Goal: Task Accomplishment & Management: Complete application form

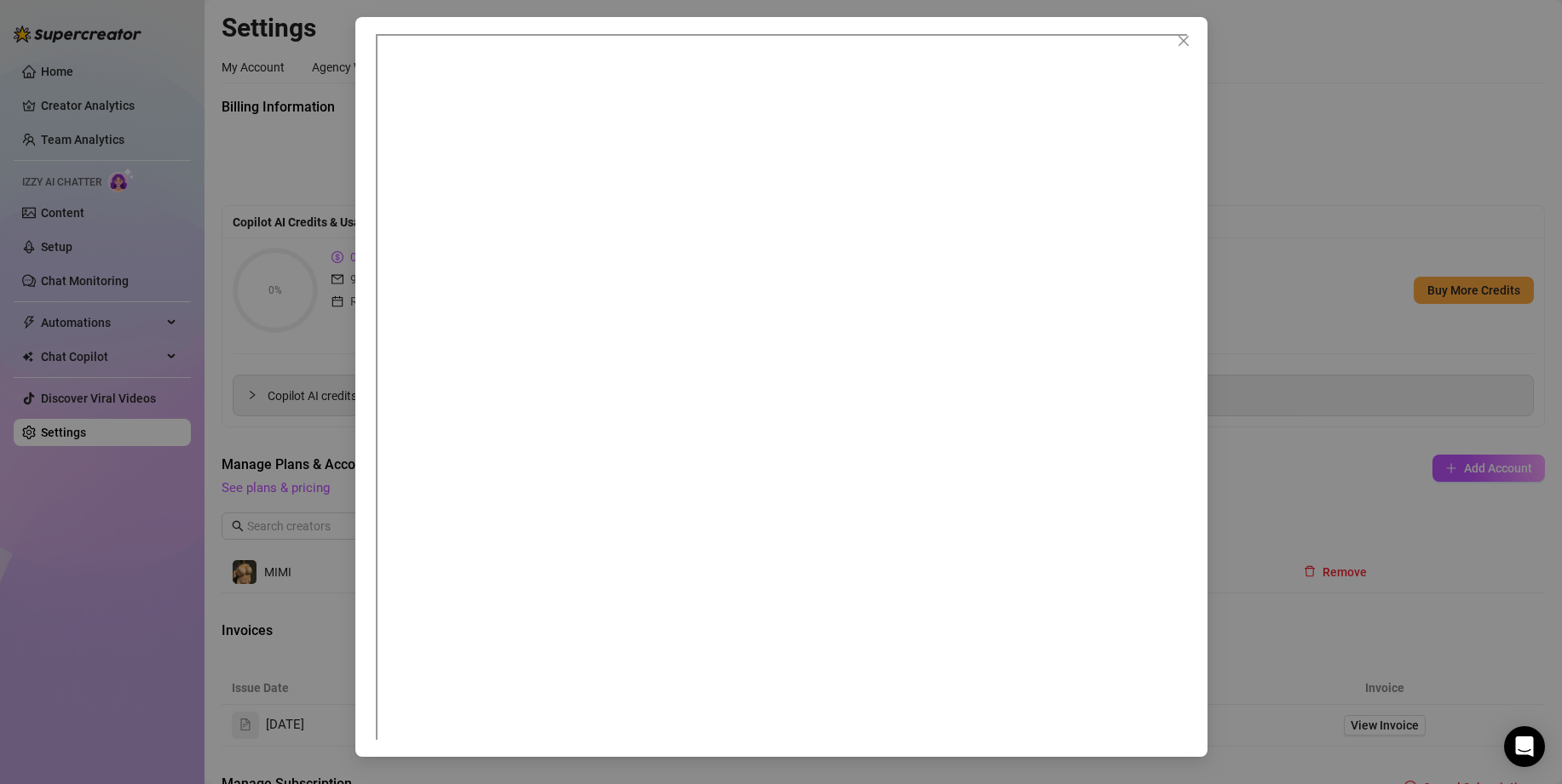
scroll to position [123, 0]
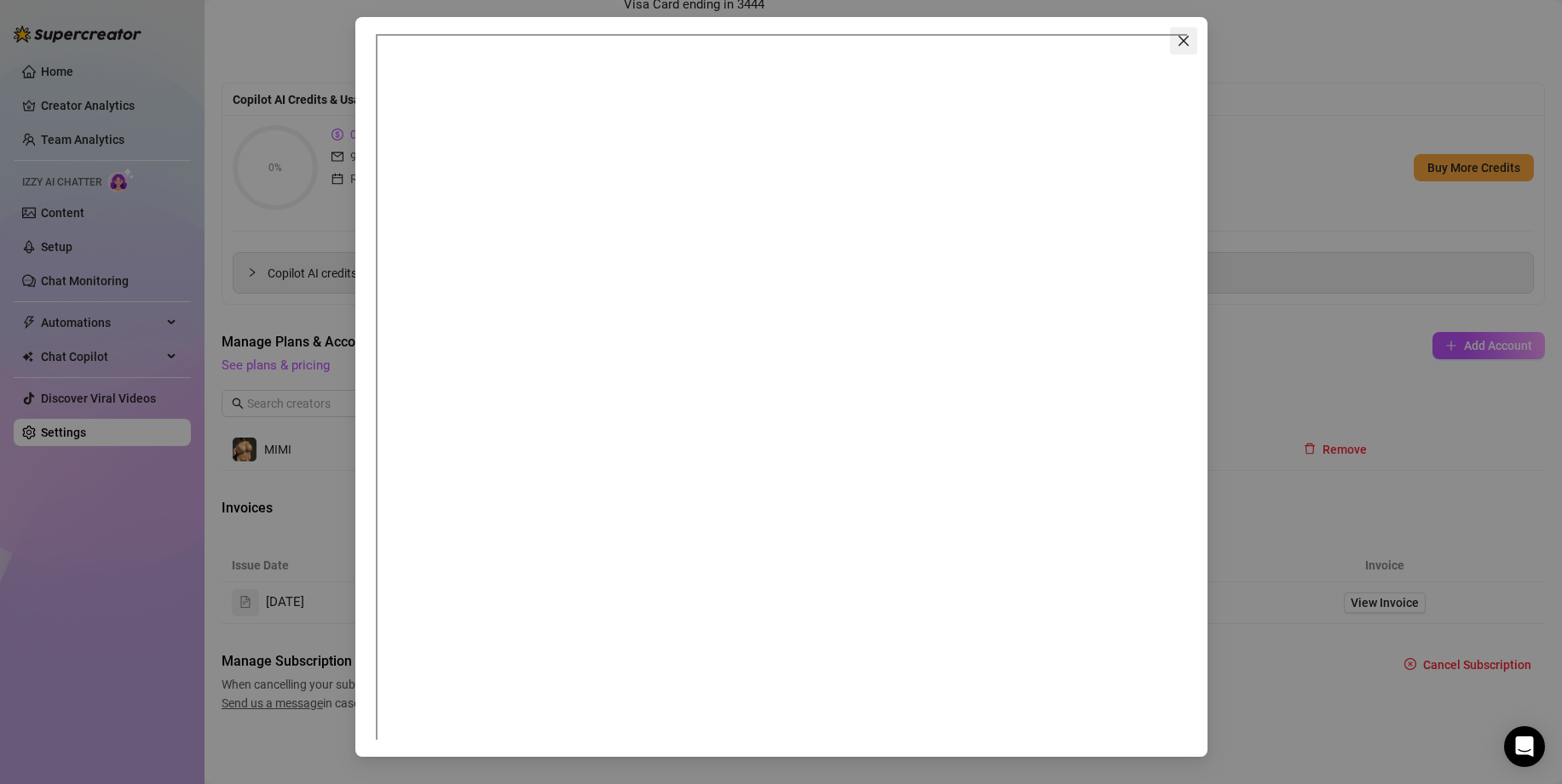
click at [1188, 45] on icon "close" at bounding box center [1184, 41] width 14 height 14
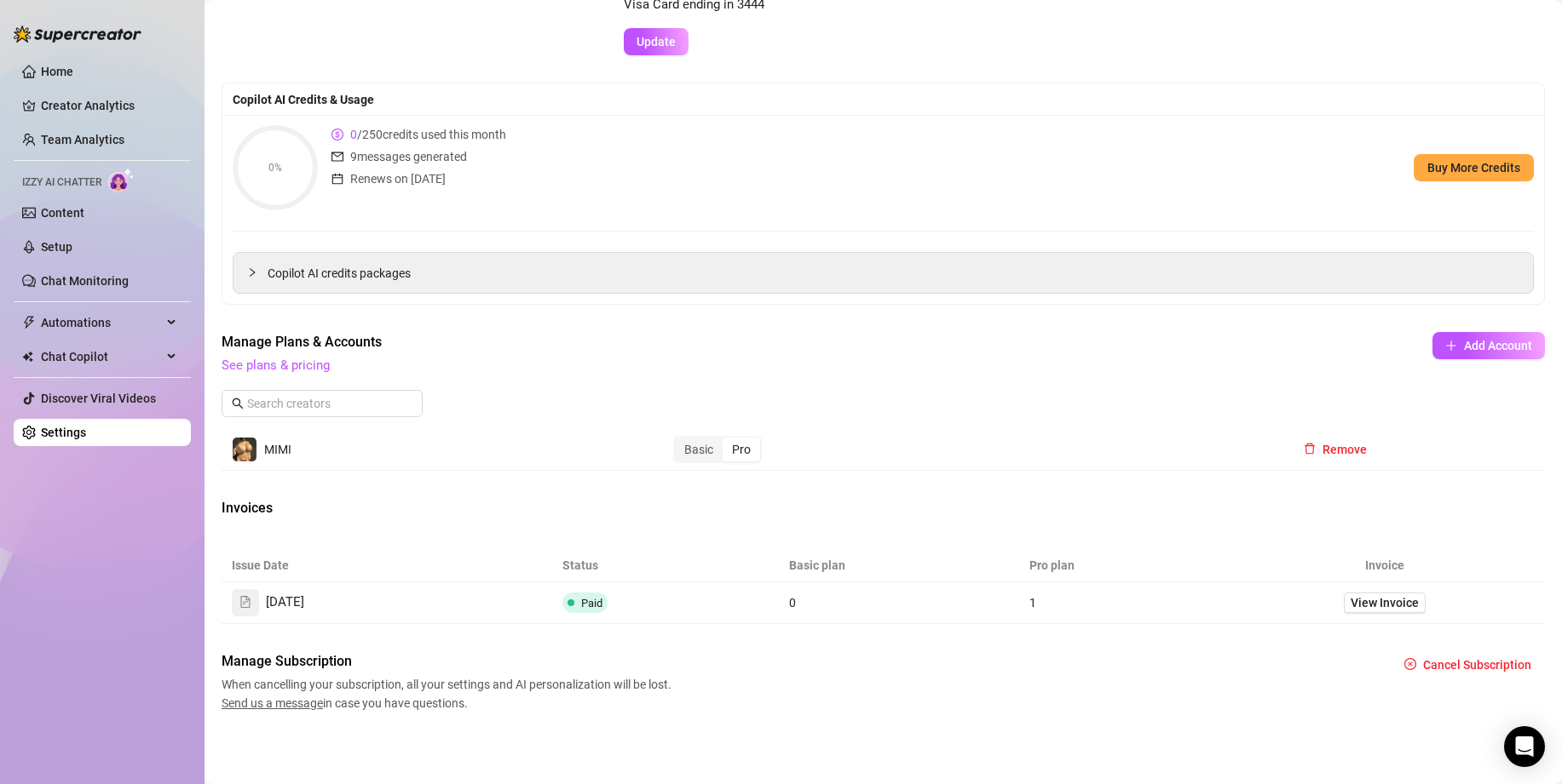
click at [112, 177] on img at bounding box center [121, 180] width 27 height 25
click at [118, 177] on img at bounding box center [121, 180] width 27 height 25
click at [68, 263] on ul "Home Creator Analytics Team Analytics Izzy AI Chatter Content Setup Chat Monito…" at bounding box center [102, 252] width 177 height 402
click at [67, 253] on link "Setup" at bounding box center [57, 247] width 31 height 14
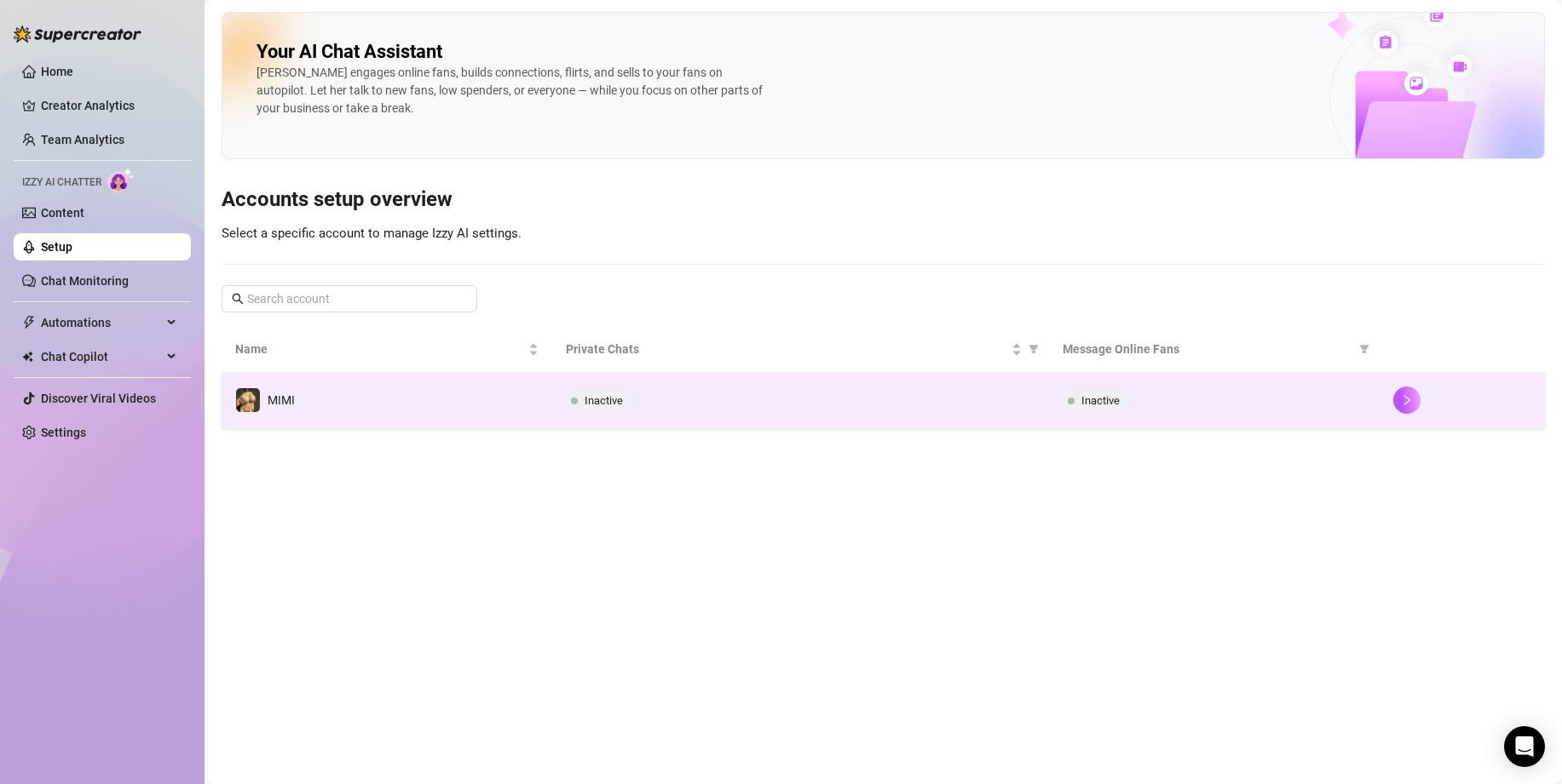
click at [696, 384] on td "Inactive" at bounding box center [800, 401] width 496 height 55
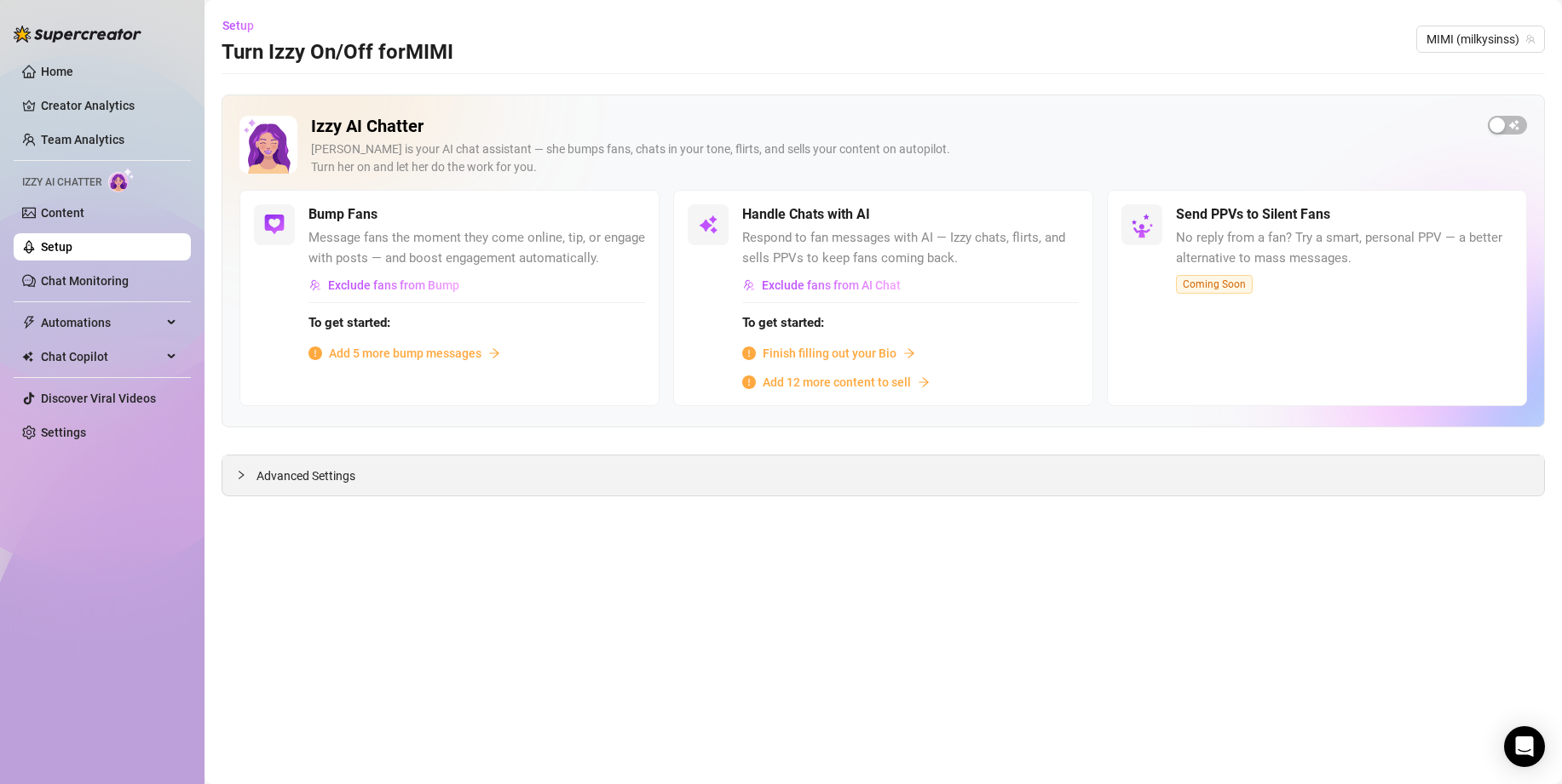
click at [241, 481] on div at bounding box center [246, 475] width 21 height 19
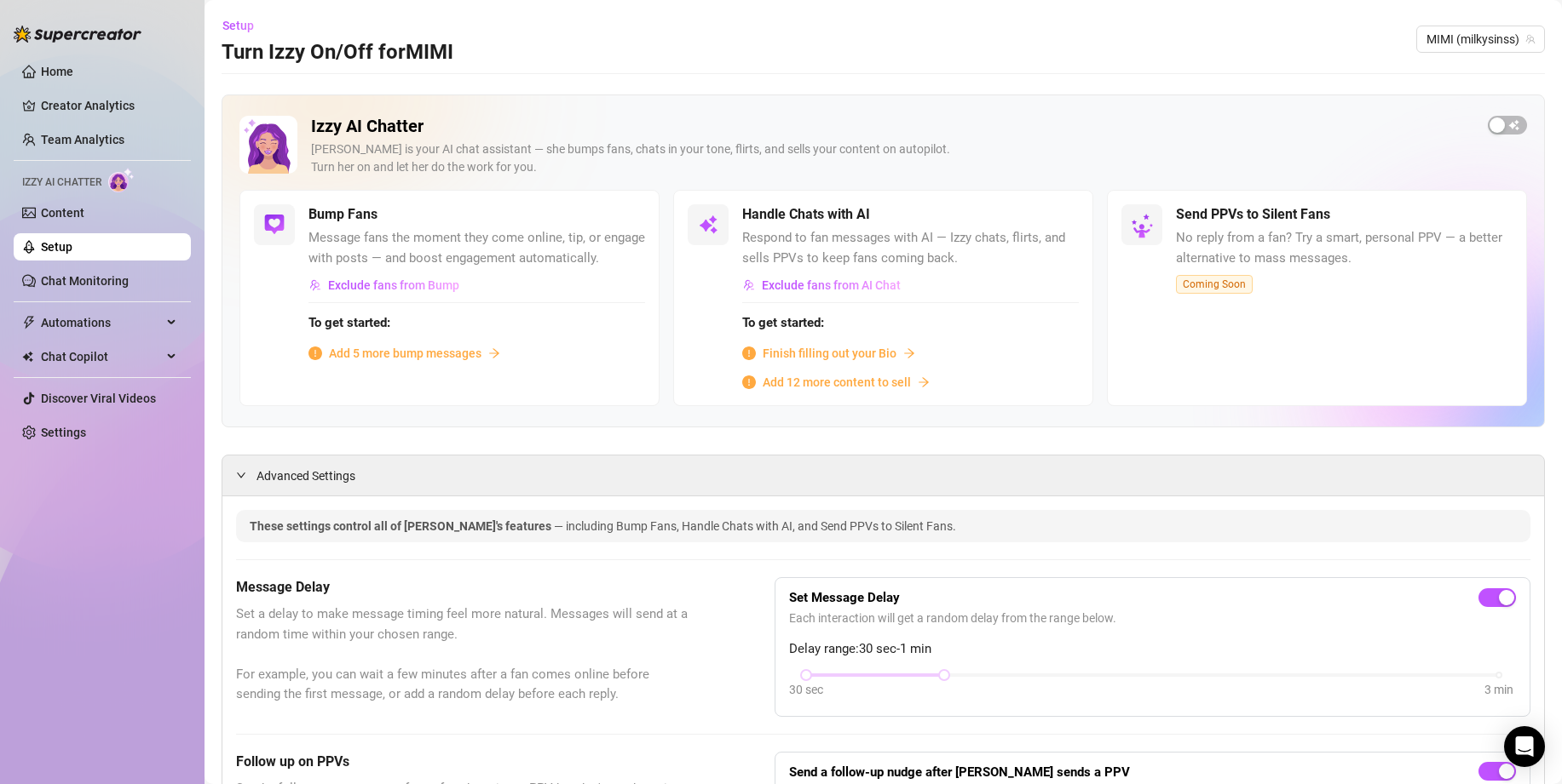
click at [817, 358] on span "Finish filling out your Bio" at bounding box center [830, 353] width 134 height 19
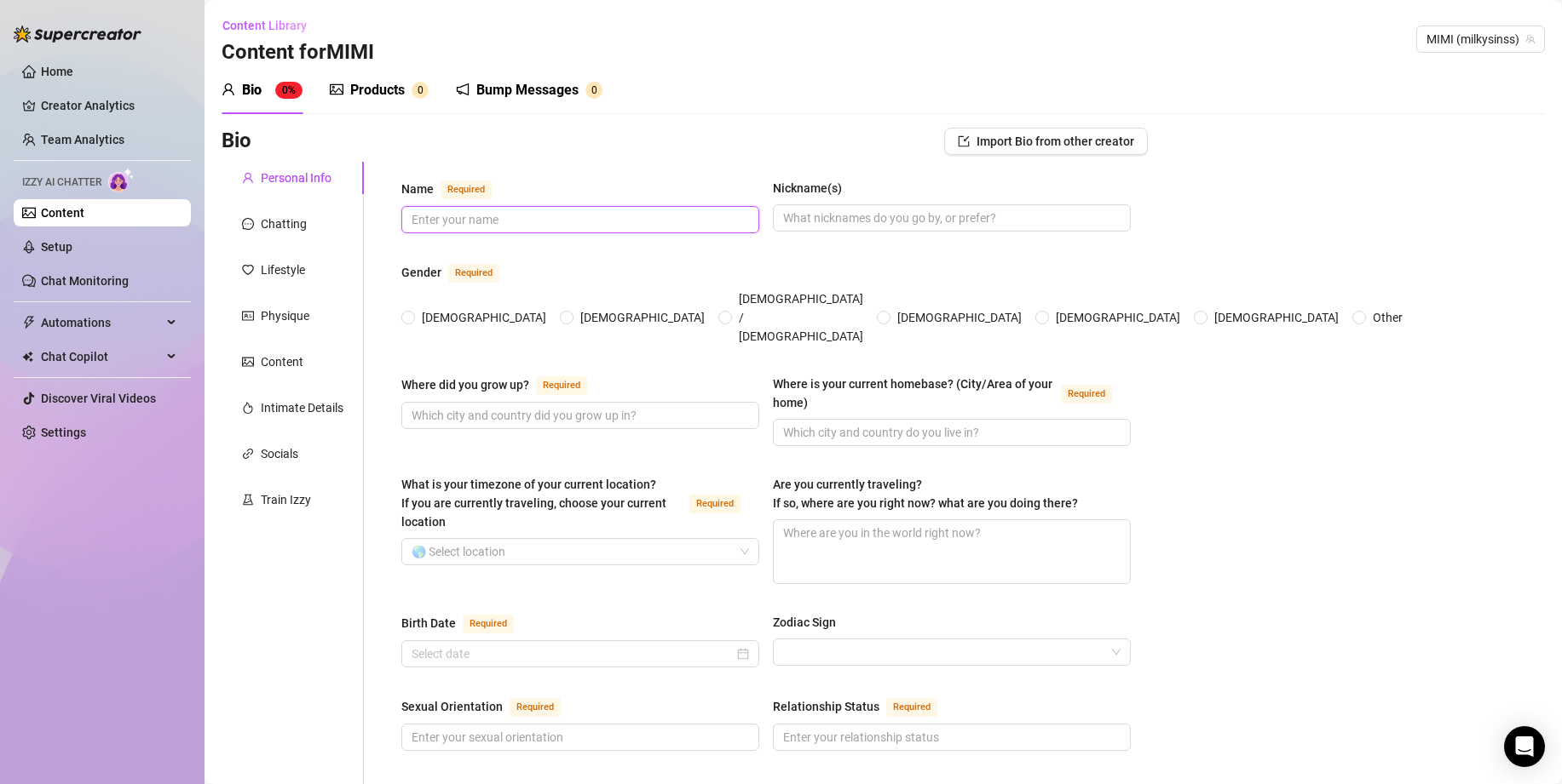
click at [654, 227] on input "Name Required" at bounding box center [579, 219] width 334 height 19
type input "M"
type input "mimi"
click at [799, 220] on input "Nickname(s)" at bounding box center [951, 217] width 334 height 19
type input "mimi, milky"
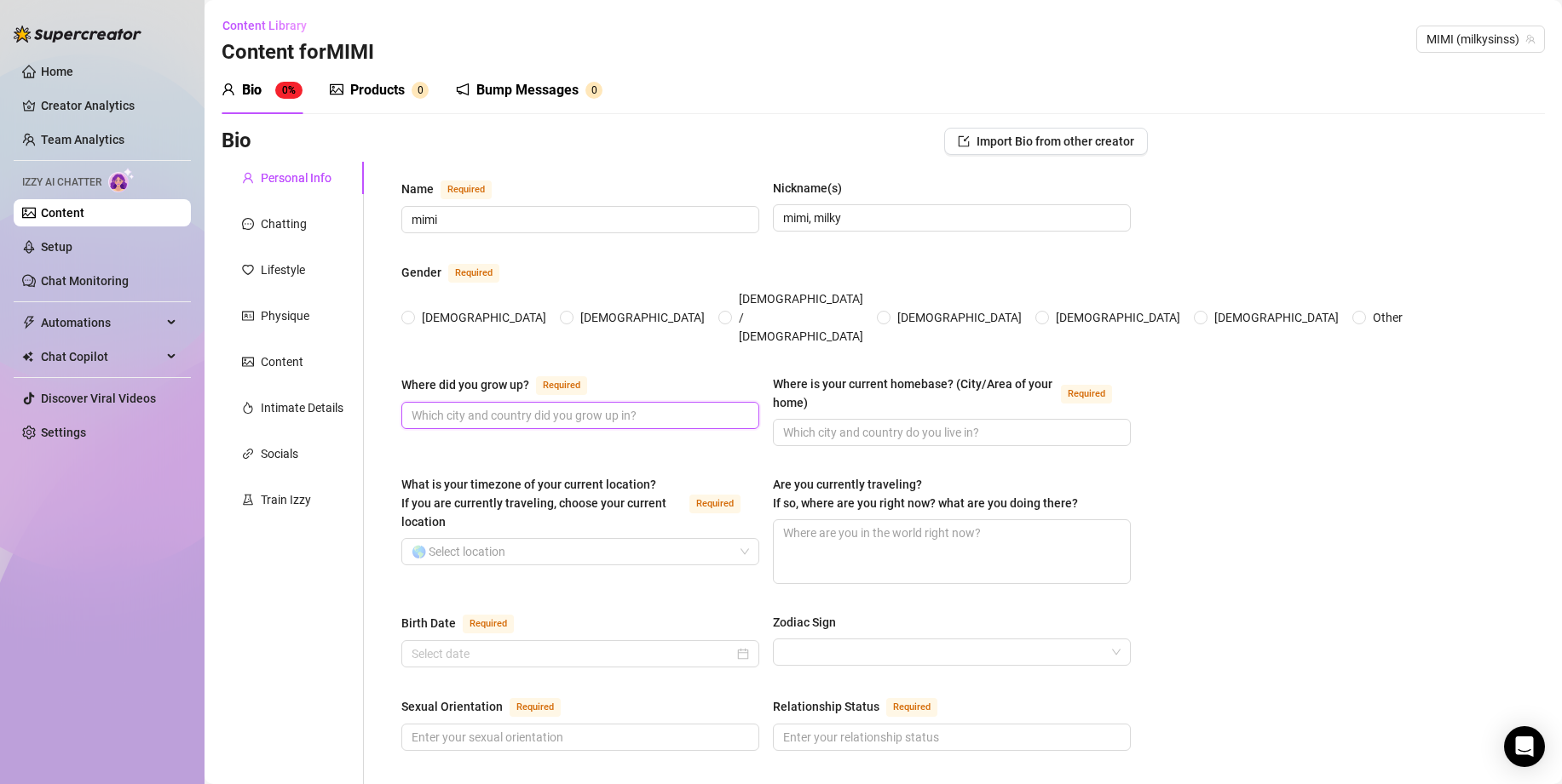
click at [437, 407] on input "Where did you grow up? Required" at bounding box center [579, 416] width 334 height 19
type input "[GEOGRAPHIC_DATA]"
click at [806, 423] on input "Where is your current homebase? (City/Area of your home) Required" at bounding box center [951, 432] width 334 height 19
type input "[US_STATE]"
click at [529, 539] on input "What is your timezone of your current location? If you are currently traveling,…" at bounding box center [573, 552] width 322 height 26
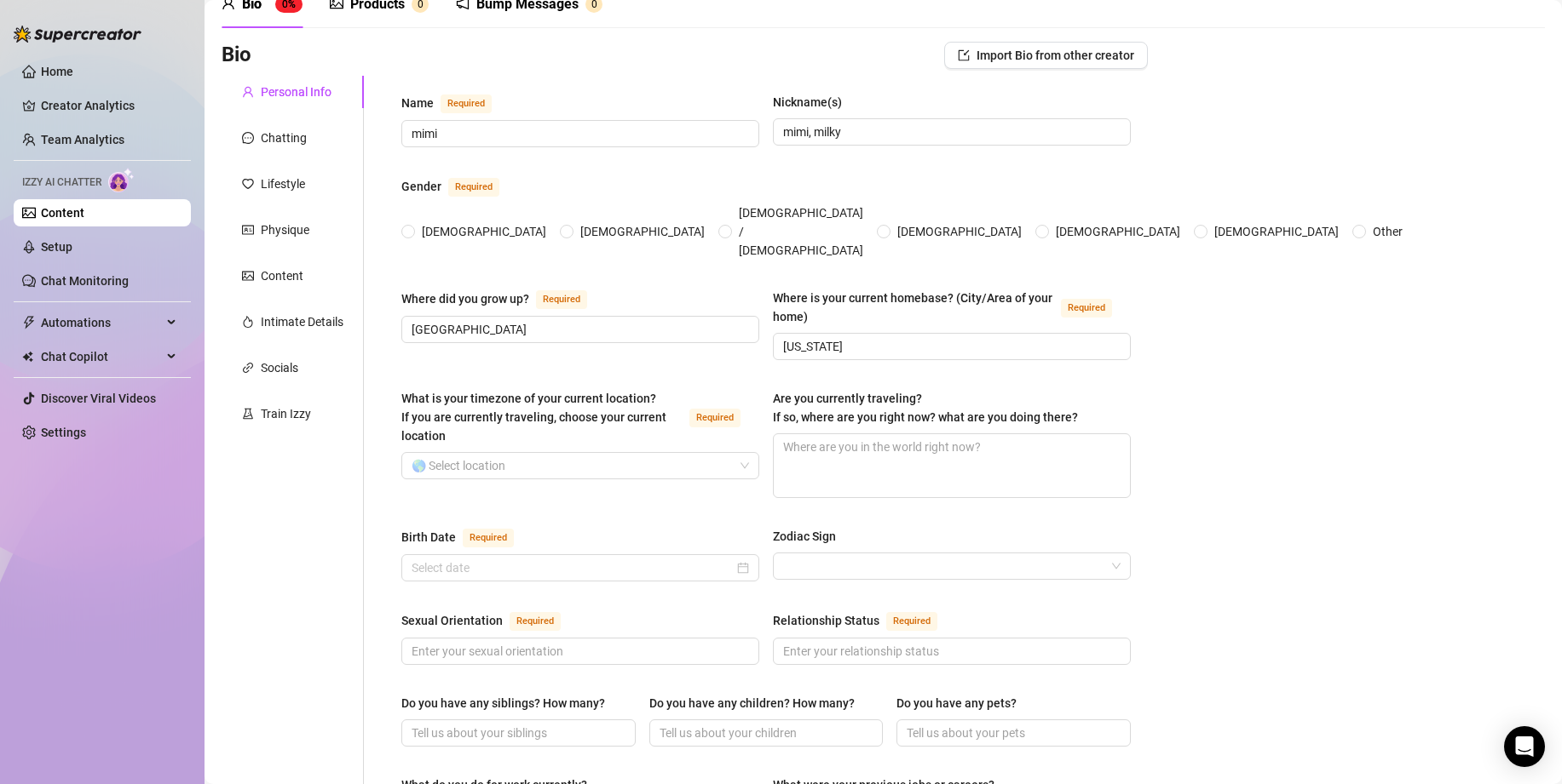
scroll to position [157, 0]
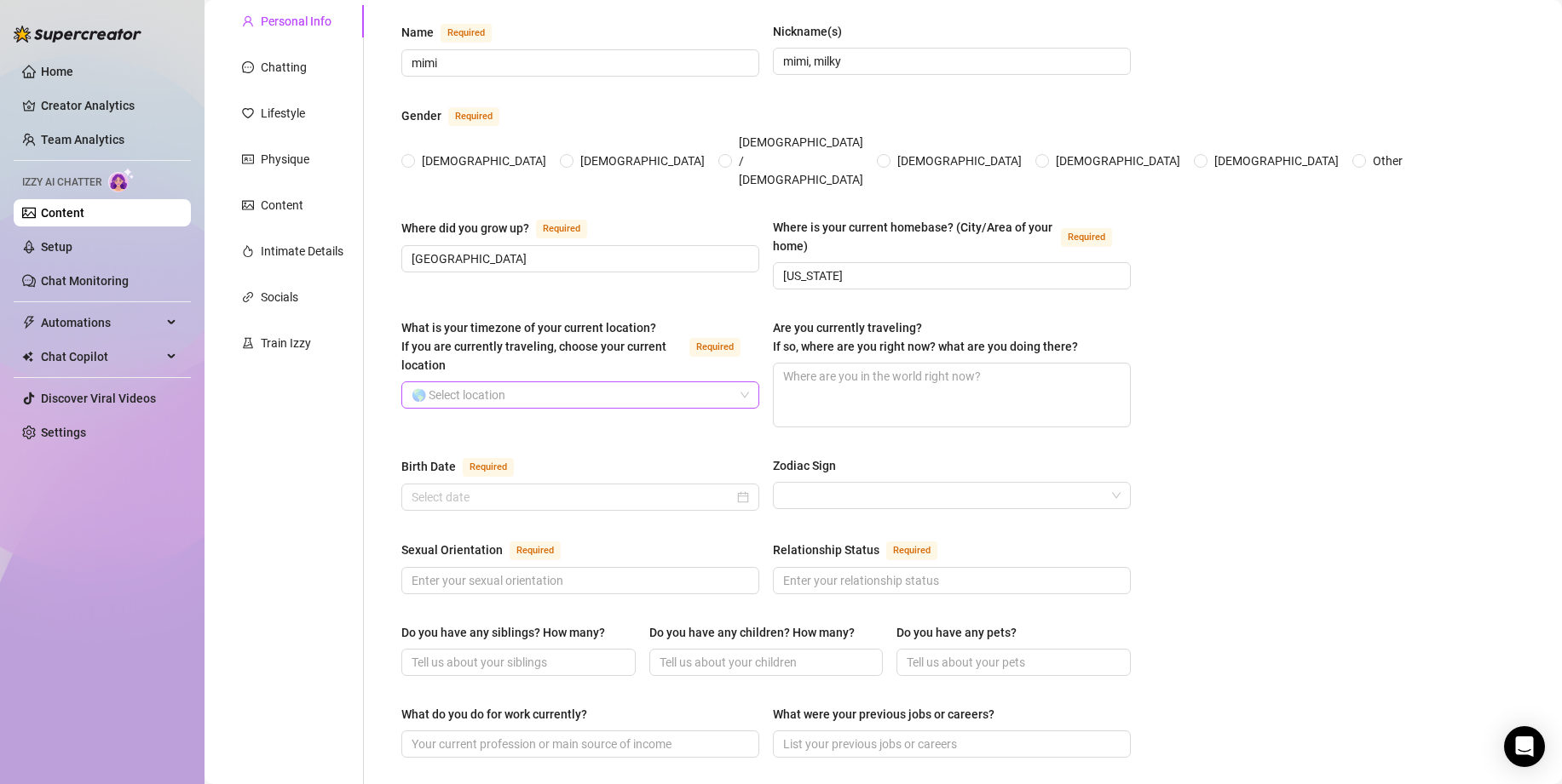
click at [682, 382] on input "What is your timezone of your current location? If you are currently traveling,…" at bounding box center [573, 395] width 322 height 26
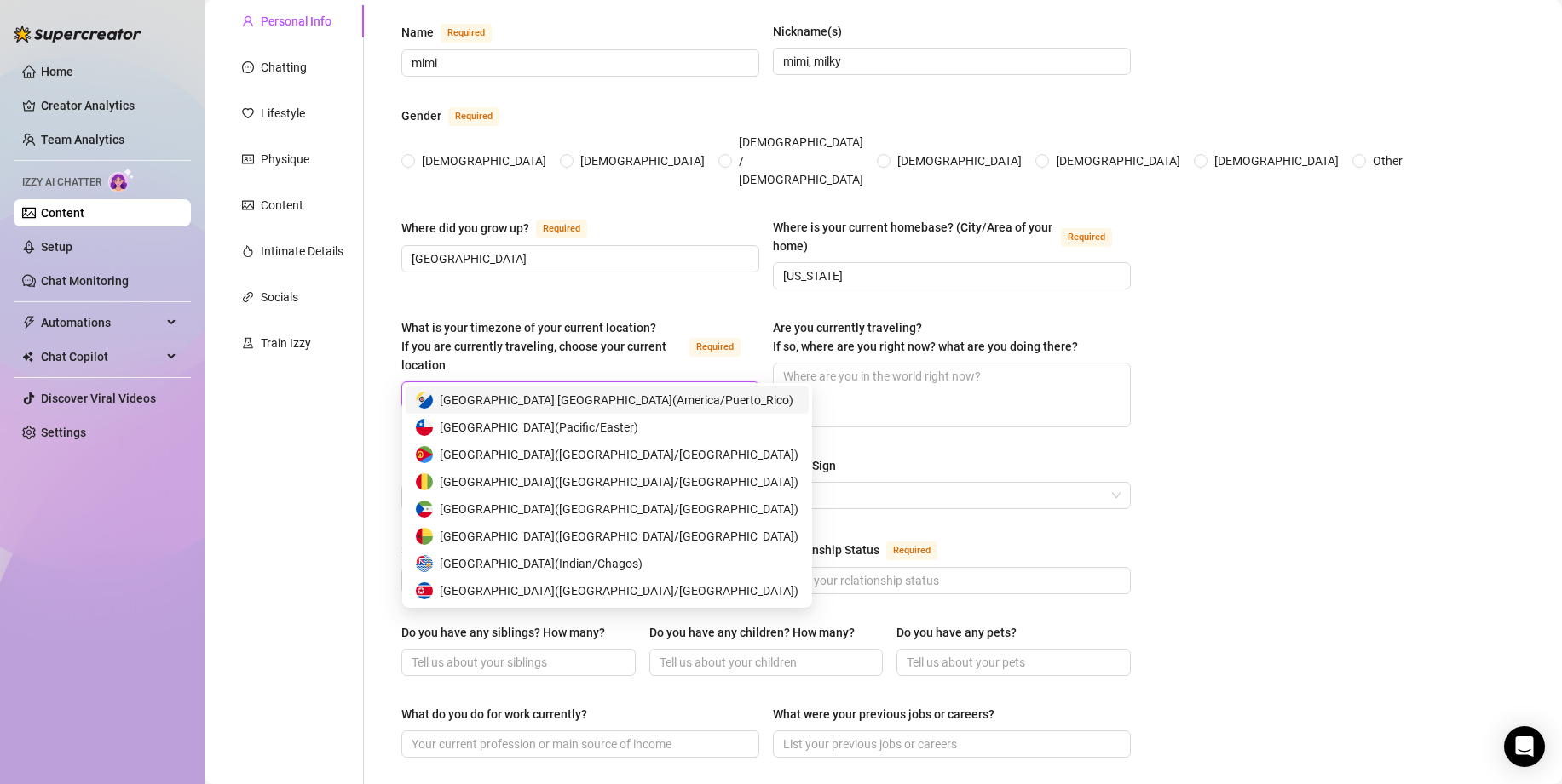
type input "e"
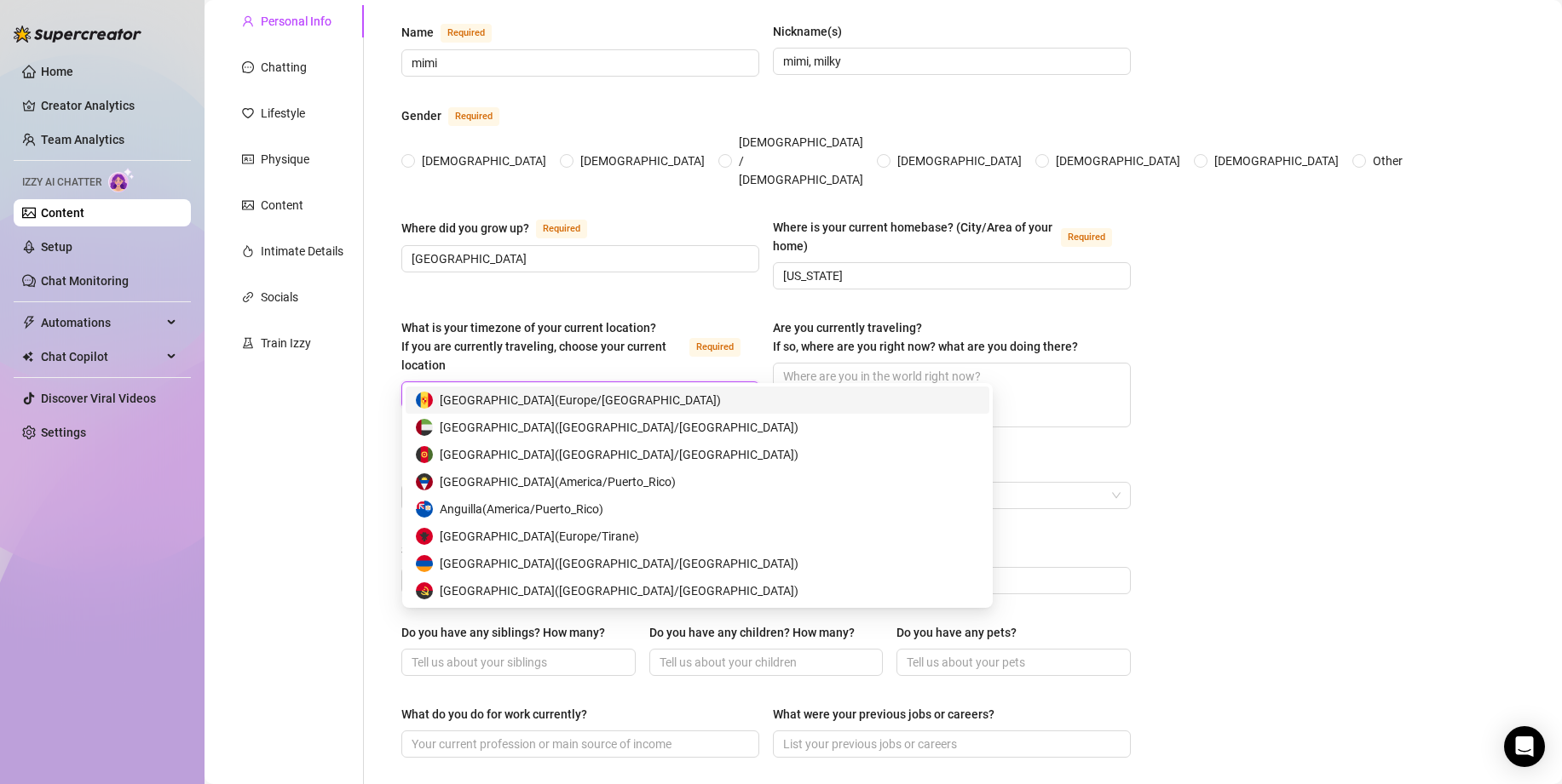
type input "new"
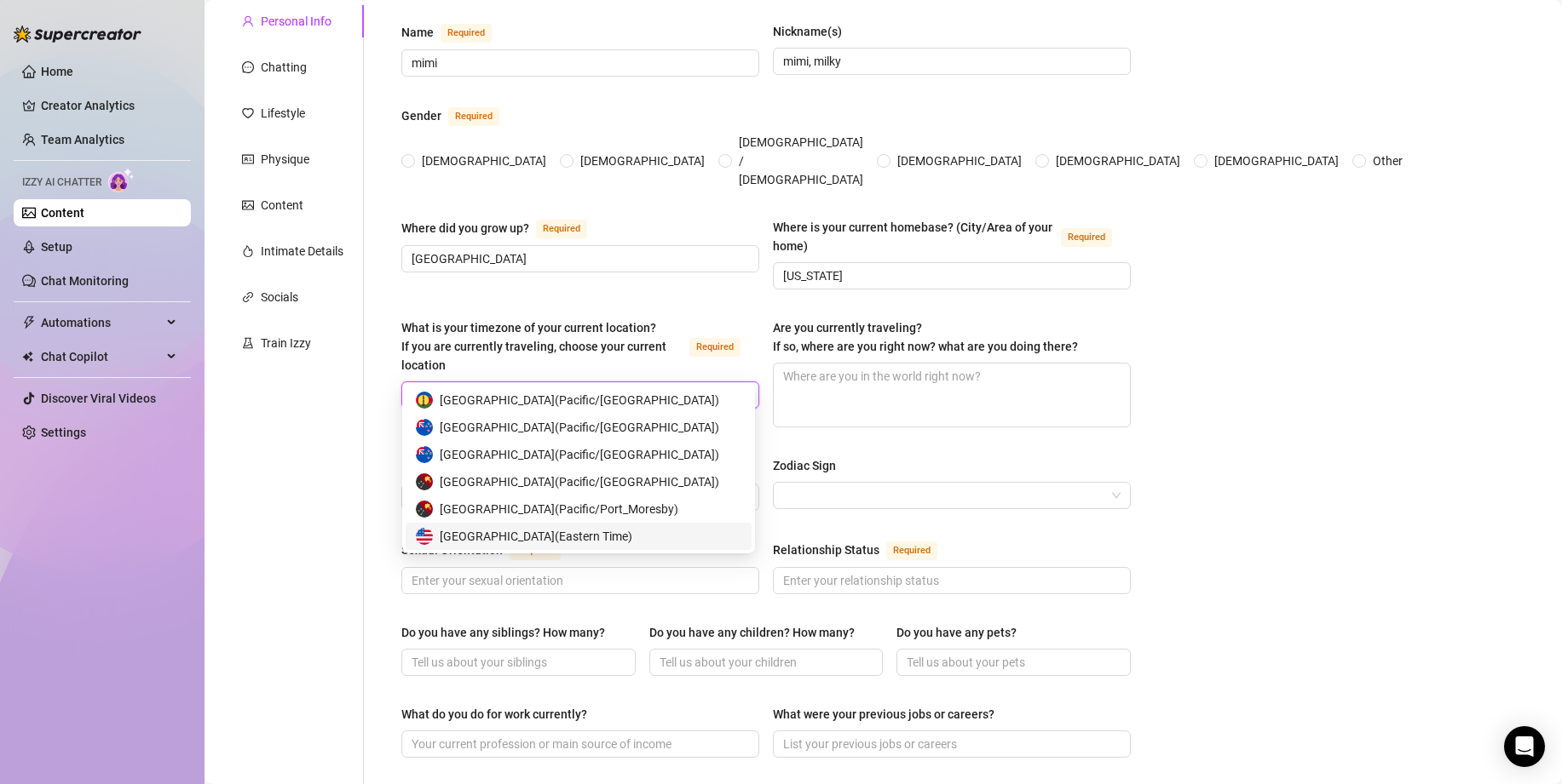
click at [626, 534] on span "United States of America ( Eastern Time )" at bounding box center [536, 536] width 193 height 19
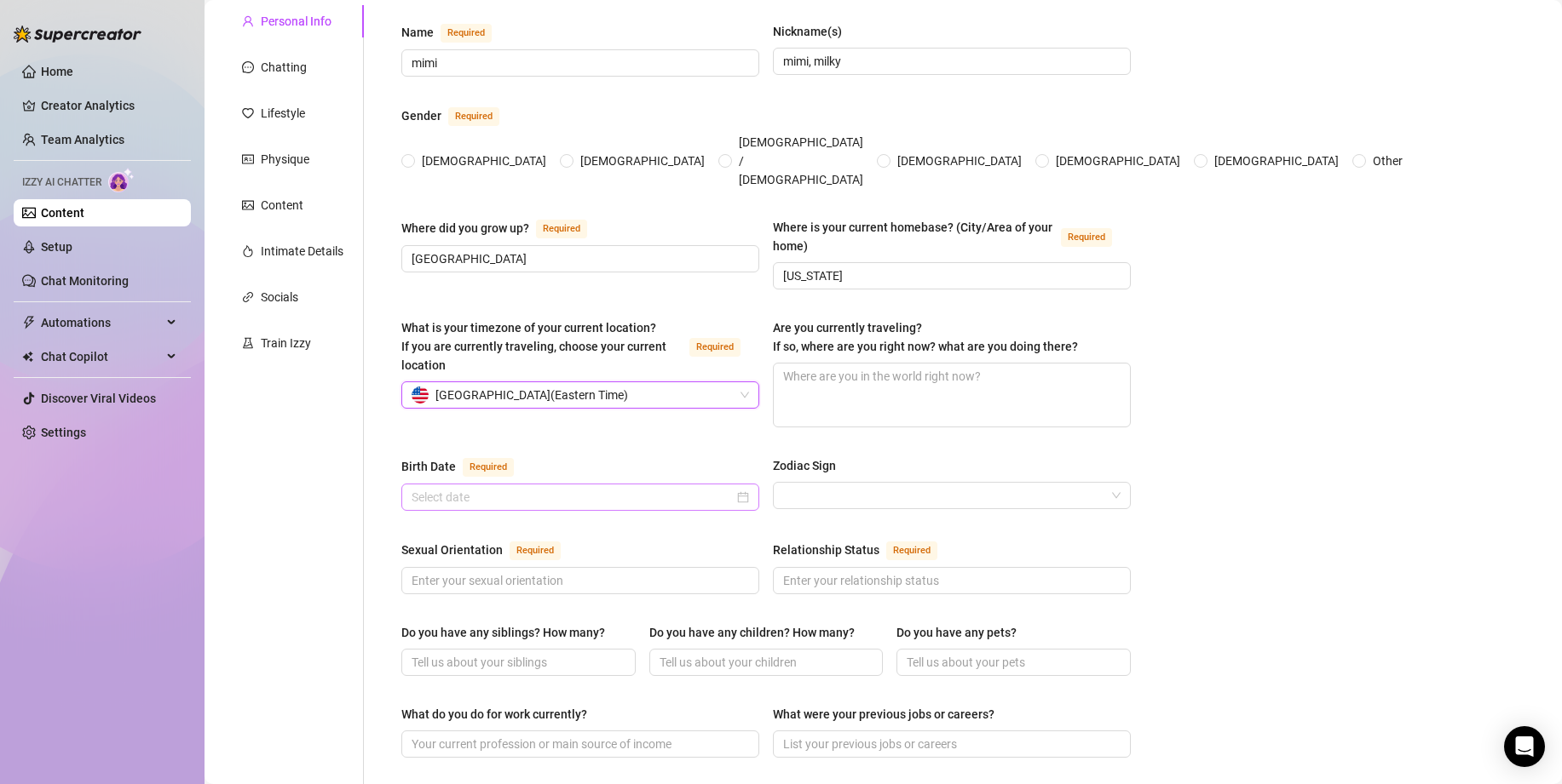
click at [592, 483] on div at bounding box center [580, 497] width 358 height 28
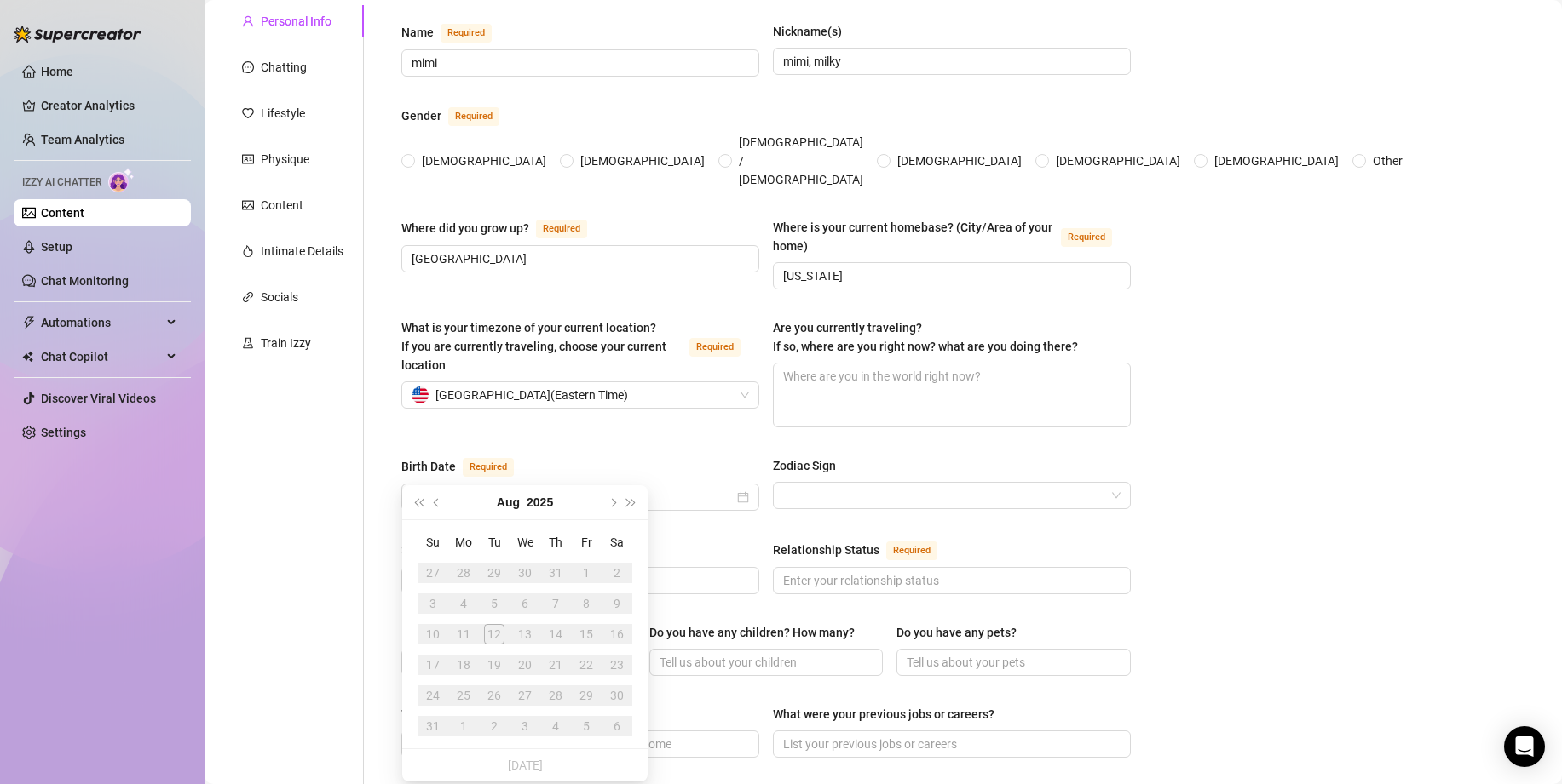
click at [1346, 550] on div "Bio Import Bio from other creator Personal Info Chatting Lifestyle Physique Con…" at bounding box center [883, 737] width 1323 height 1532
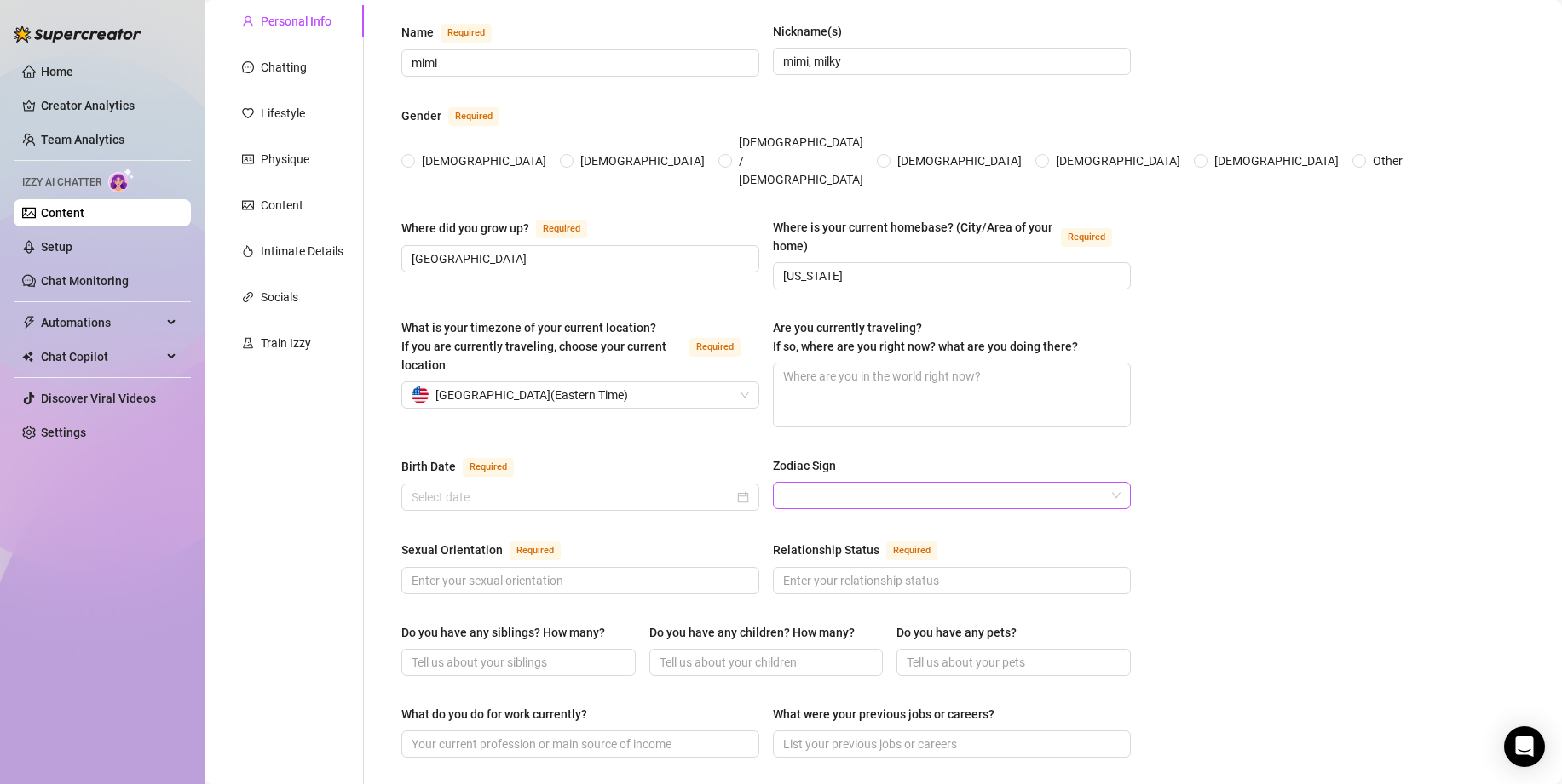
click at [1074, 483] on input "Zodiac Sign" at bounding box center [945, 496] width 322 height 26
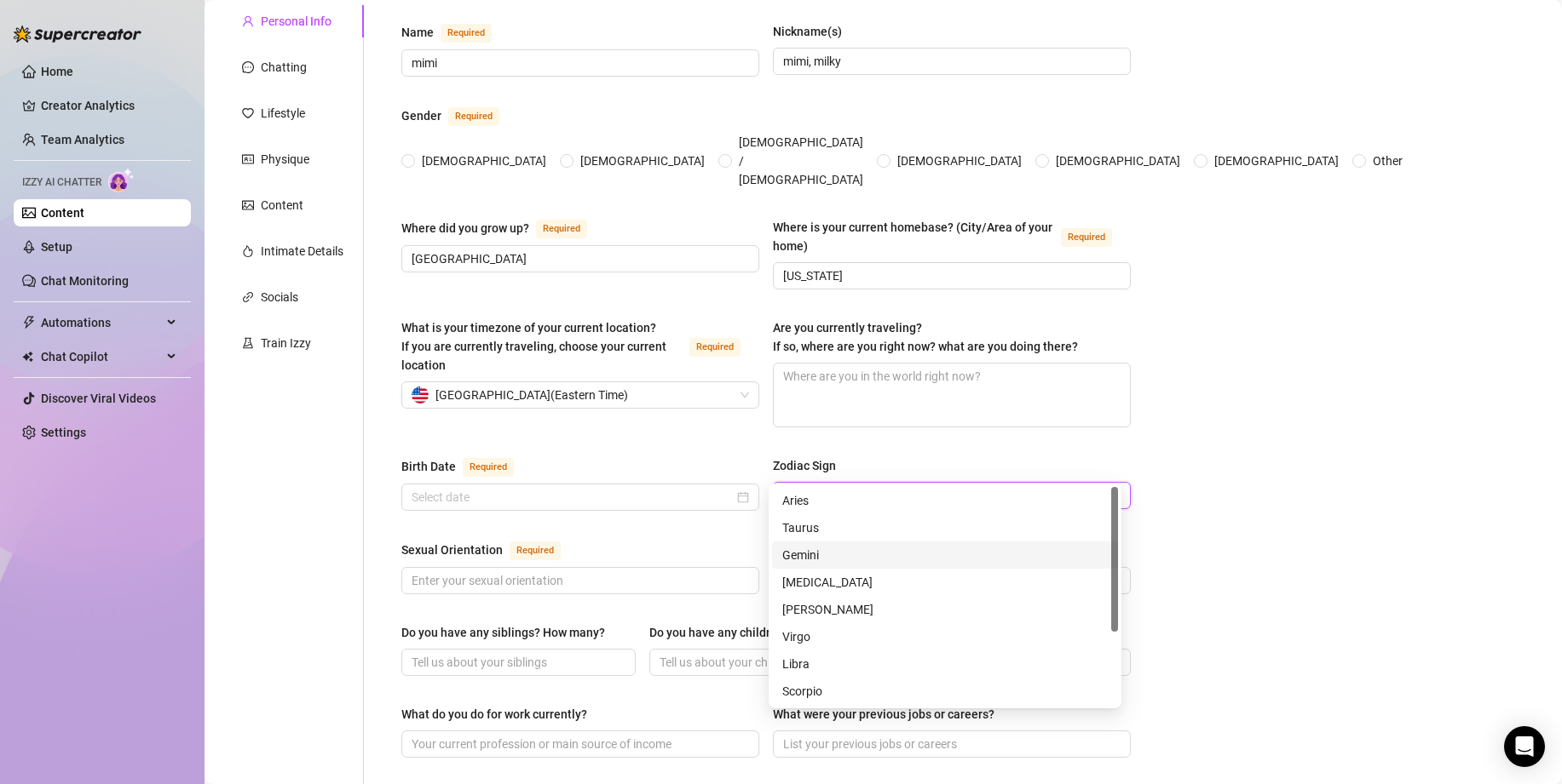
click at [1256, 512] on div "Bio Import Bio from other creator Personal Info Chatting Lifestyle Physique Con…" at bounding box center [883, 737] width 1323 height 1532
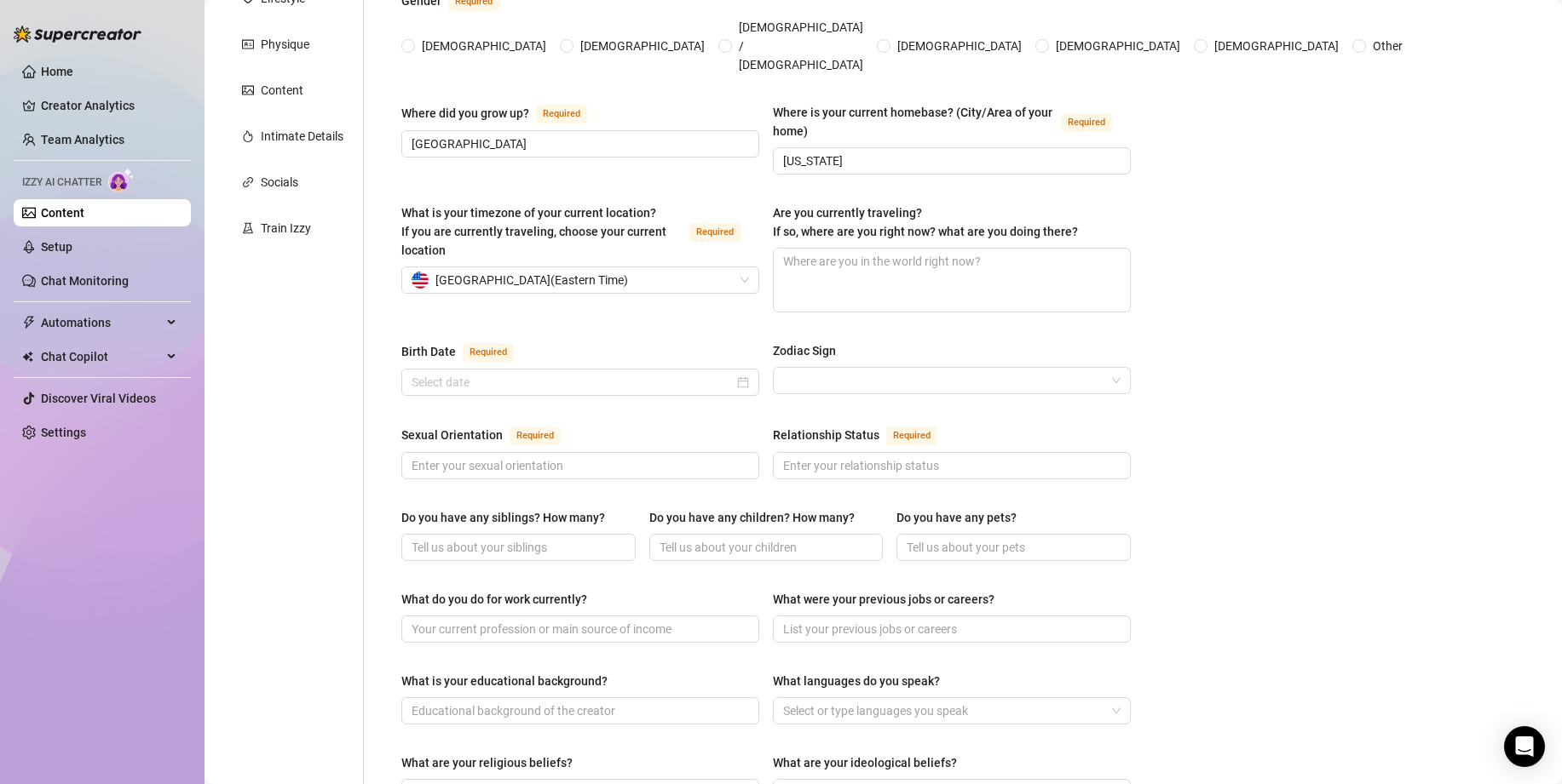
scroll to position [342, 0]
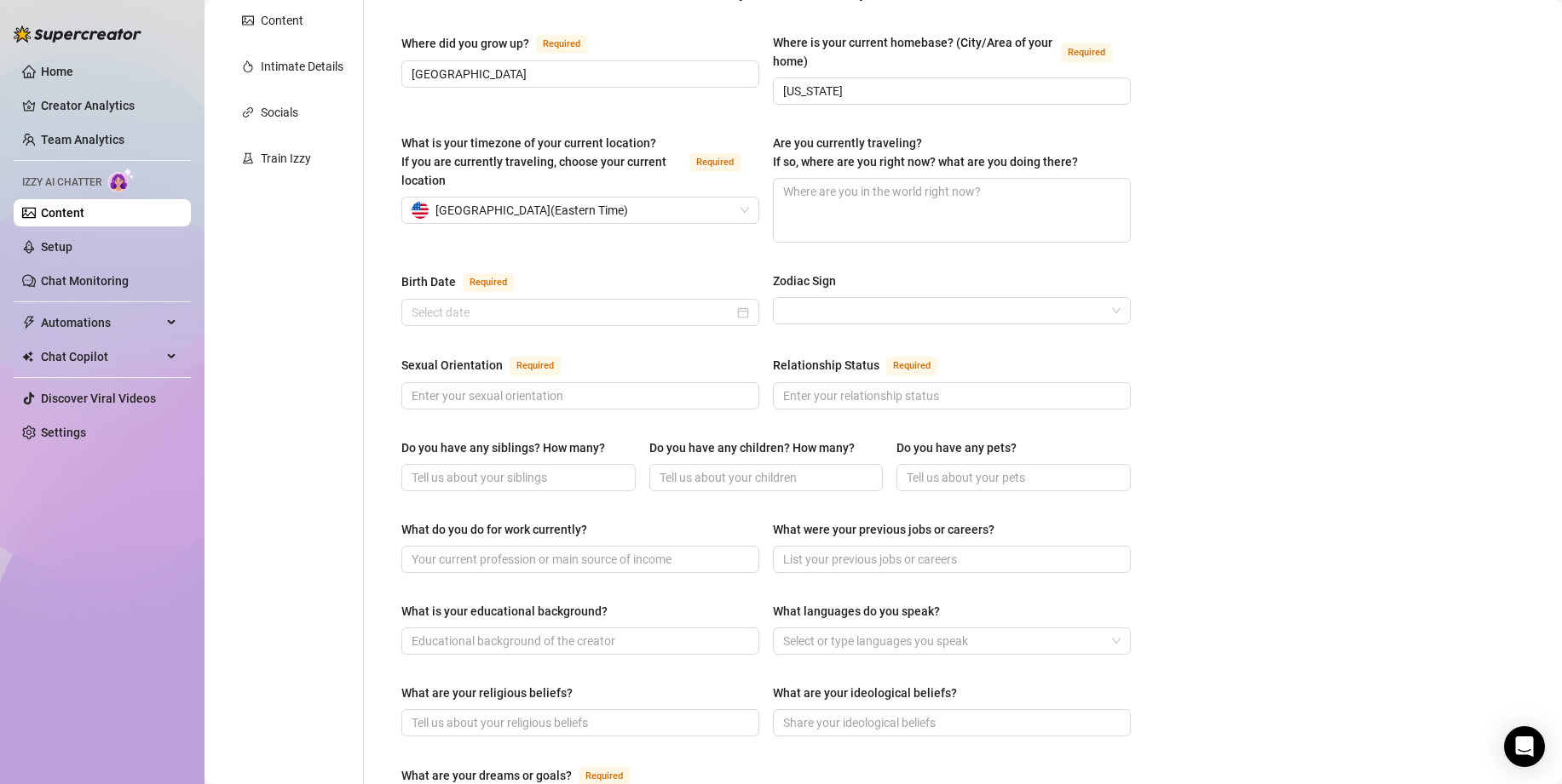
click at [675, 381] on div "Sexual Orientation Required Relationship Status Required" at bounding box center [766, 390] width 729 height 70
click at [676, 382] on span at bounding box center [580, 396] width 358 height 28
type input "Straight"
click at [907, 387] on input "Relationship Status Required" at bounding box center [951, 396] width 334 height 19
type input "Single"
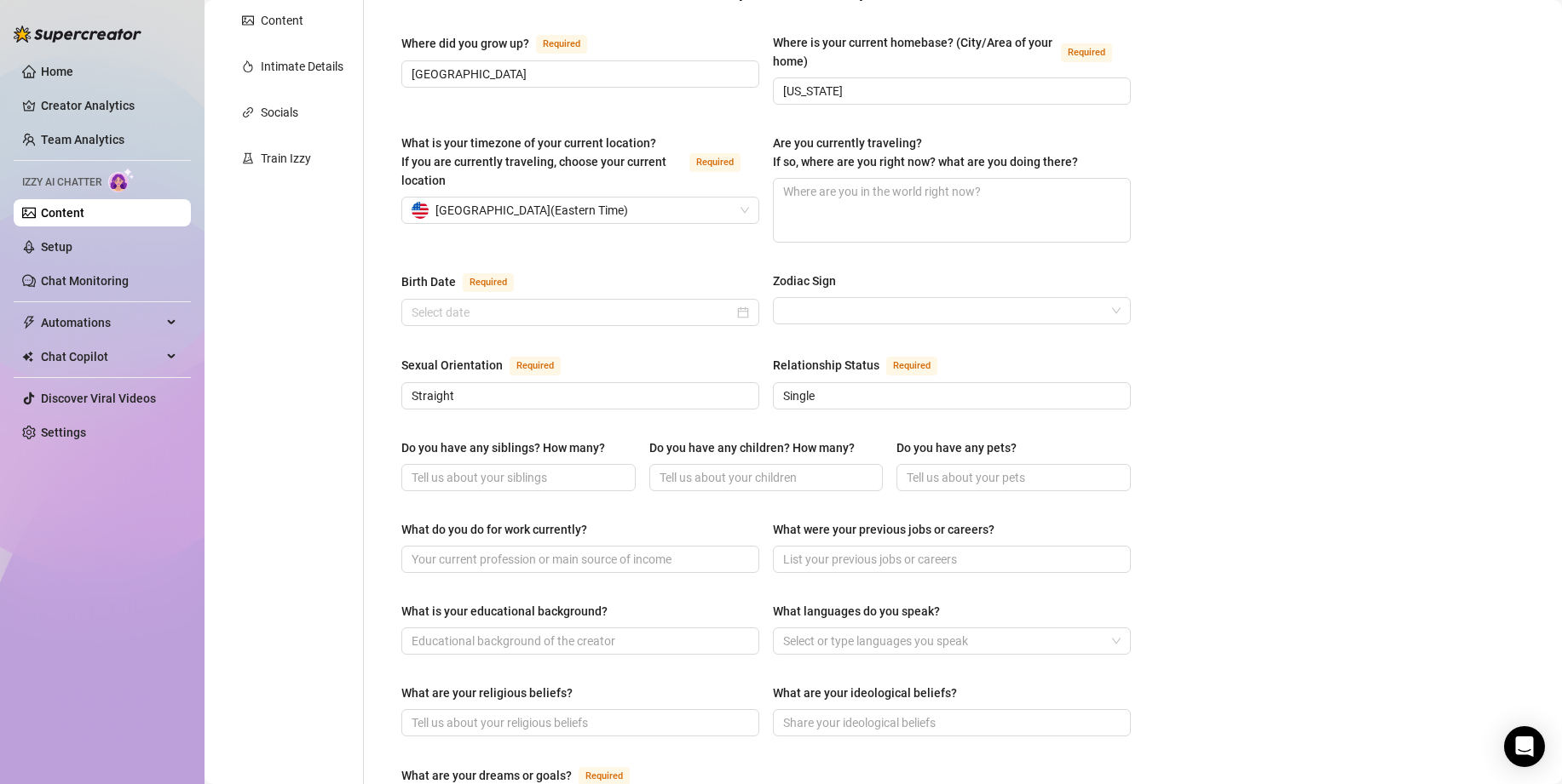
click at [1368, 450] on div "Bio Import Bio from other creator Personal Info Chatting Lifestyle Physique Con…" at bounding box center [883, 551] width 1323 height 1532
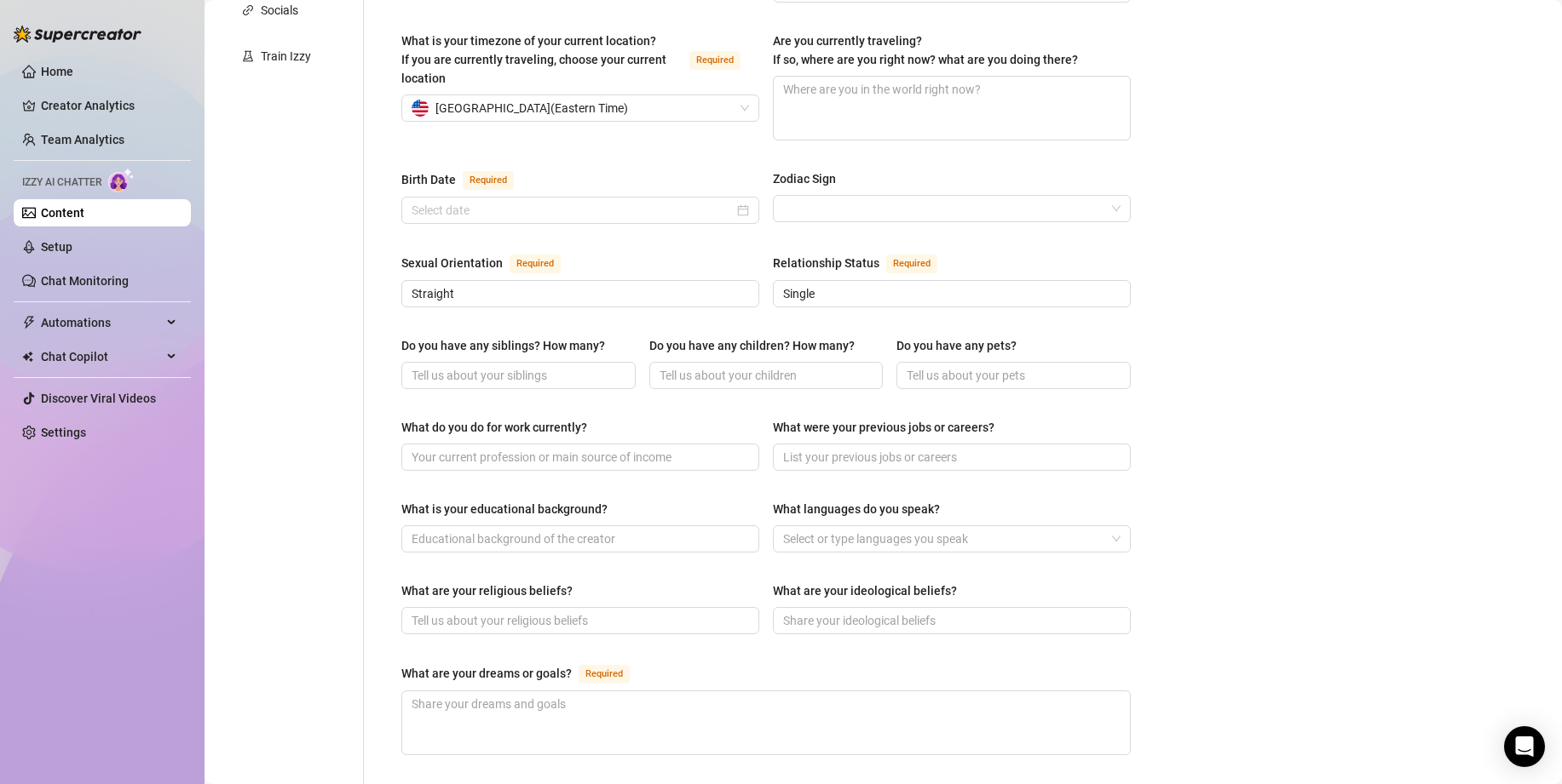
scroll to position [464, 0]
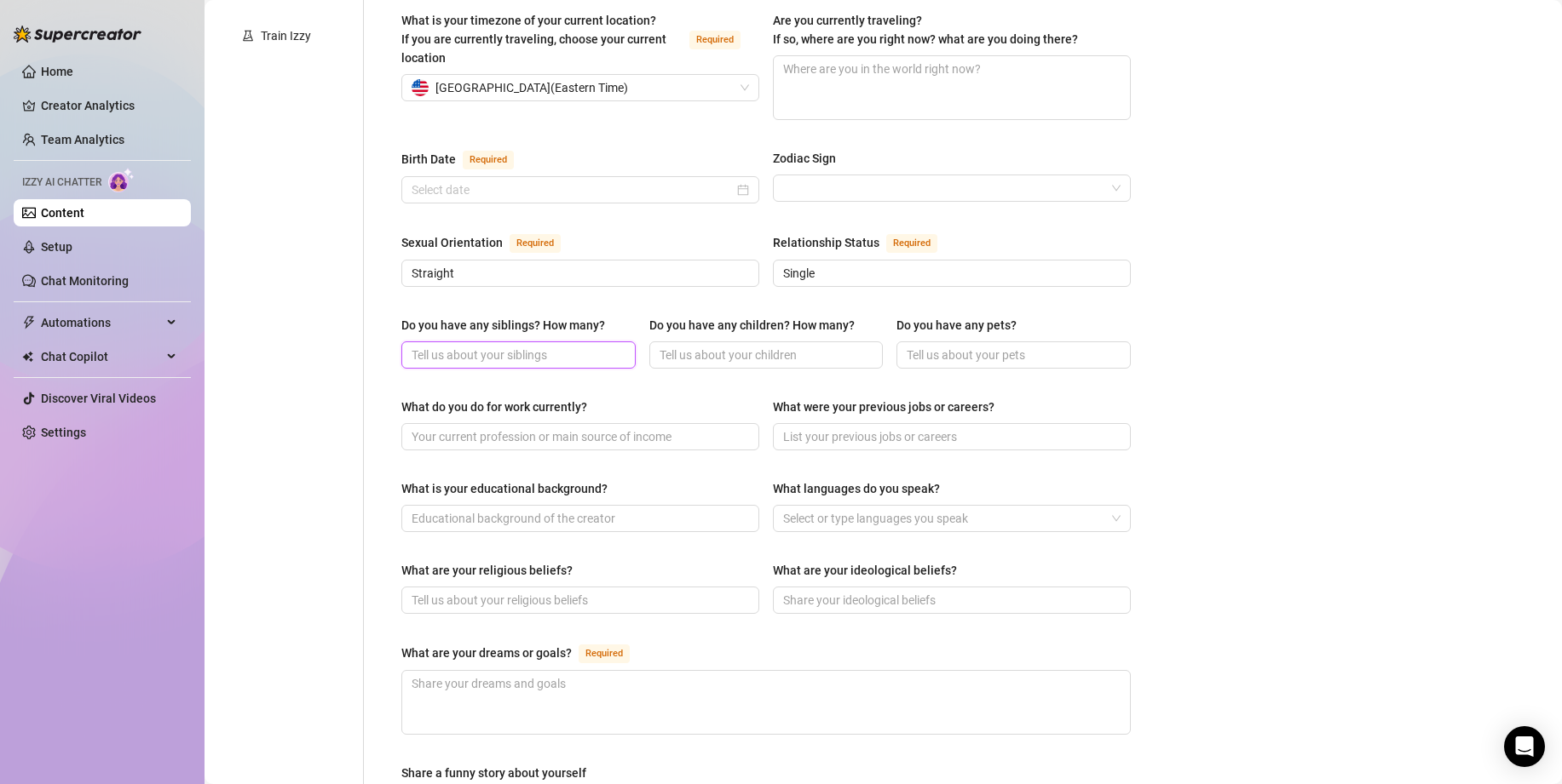
click at [538, 346] on input "Do you have any siblings? How many?" at bounding box center [517, 355] width 210 height 19
type input "I have an older brother"
click at [802, 346] on input "Do you have any children? How many?" at bounding box center [765, 355] width 210 height 19
type input "No"
click at [976, 346] on input "Do you have any pets?" at bounding box center [1012, 355] width 210 height 19
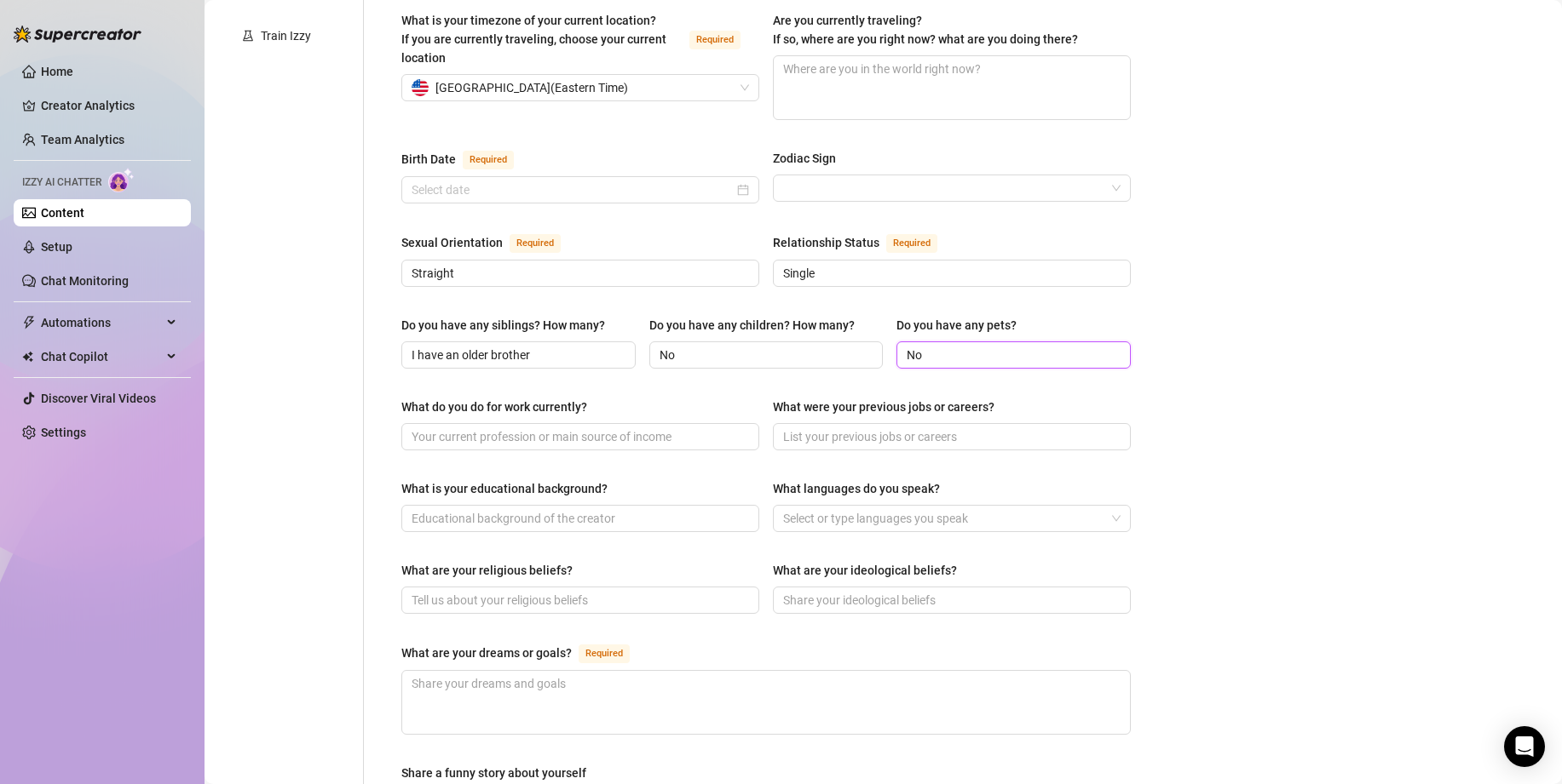
type input "No"
click at [572, 424] on div "What do you do for work currently? What were your previous jobs or careers?" at bounding box center [766, 431] width 729 height 68
click at [568, 427] on input "What do you do for work currently?" at bounding box center [579, 436] width 334 height 19
type input "C"
click at [807, 427] on input "What were your previous jobs or careers?" at bounding box center [951, 436] width 334 height 19
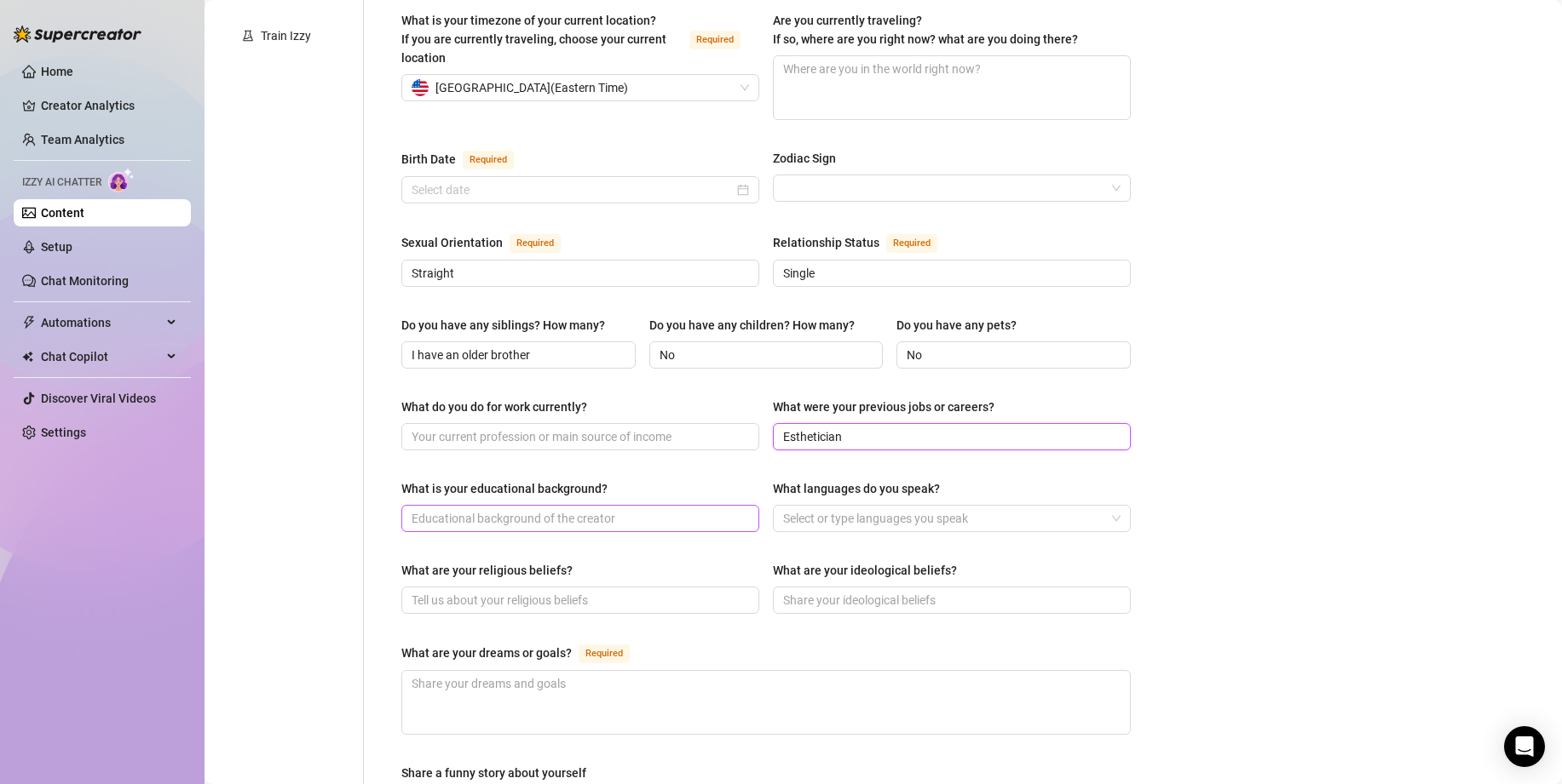
type input "Esthetician"
click at [623, 509] on input "What is your educational background?" at bounding box center [579, 518] width 334 height 19
click at [810, 507] on div at bounding box center [943, 519] width 333 height 24
type input "High School"
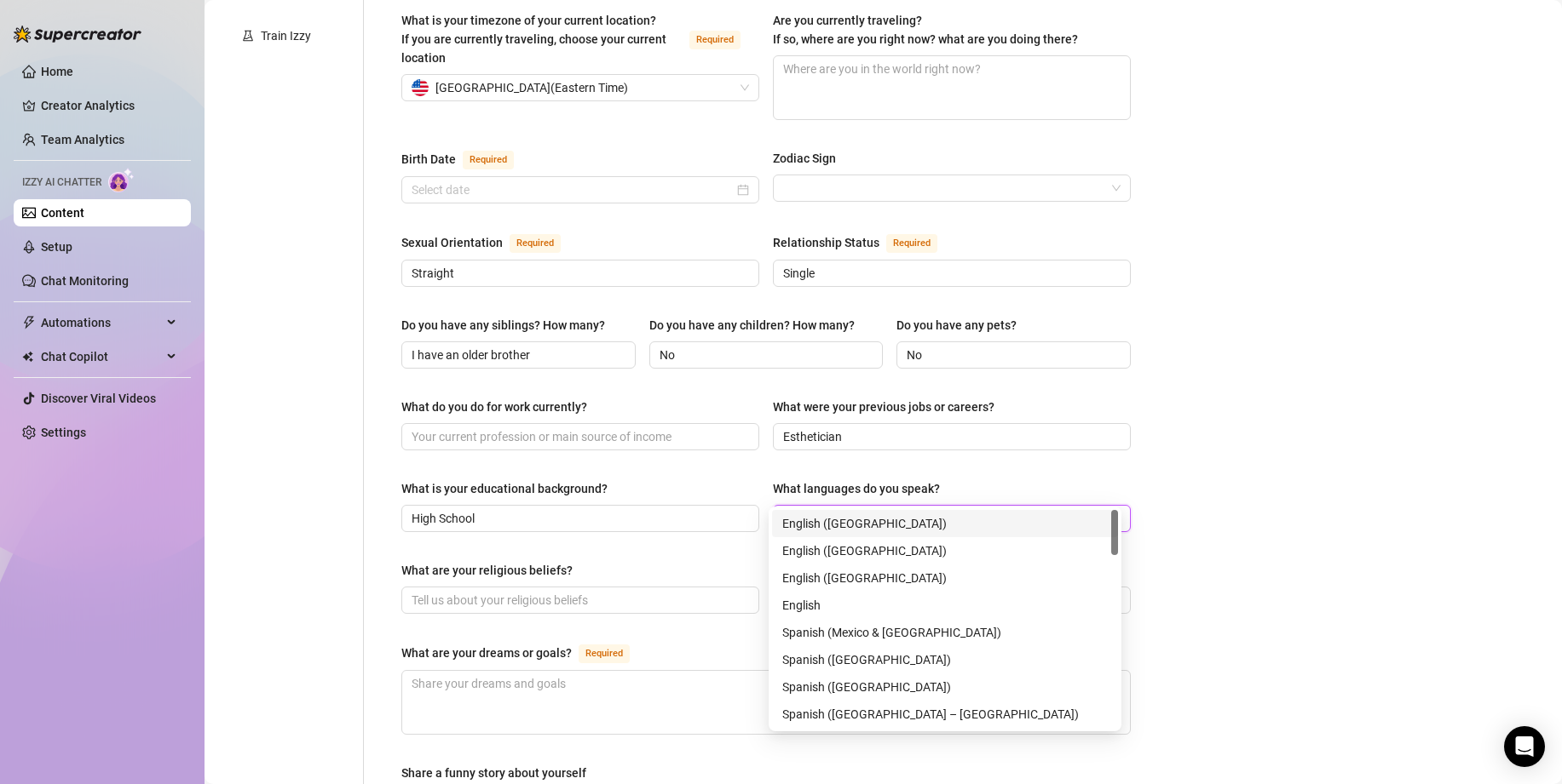
click at [809, 517] on div "English ([GEOGRAPHIC_DATA])" at bounding box center [945, 524] width 325 height 19
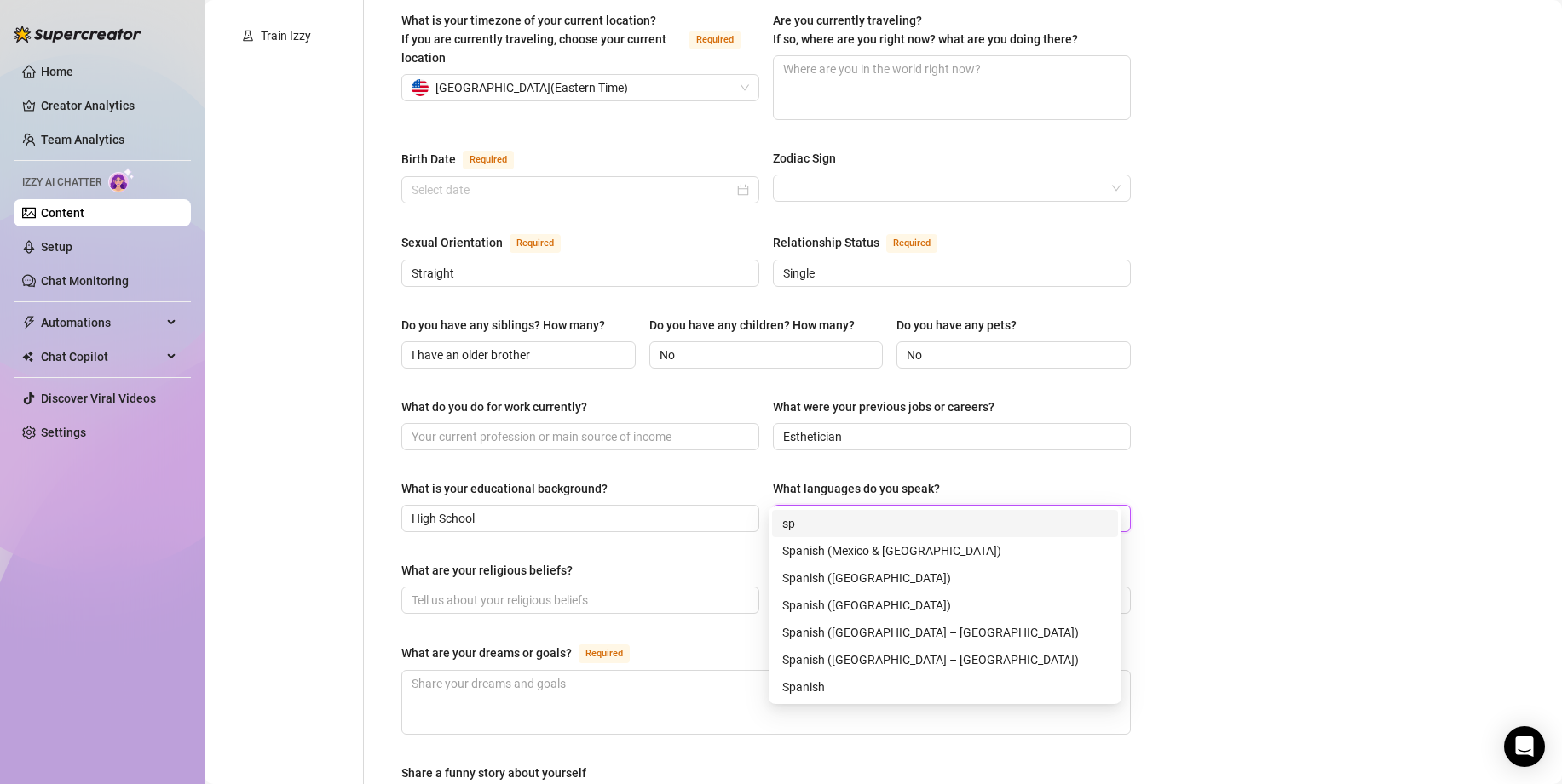
type input "spa"
click at [902, 639] on div "Spanish ([GEOGRAPHIC_DATA] – [GEOGRAPHIC_DATA])" at bounding box center [945, 633] width 325 height 19
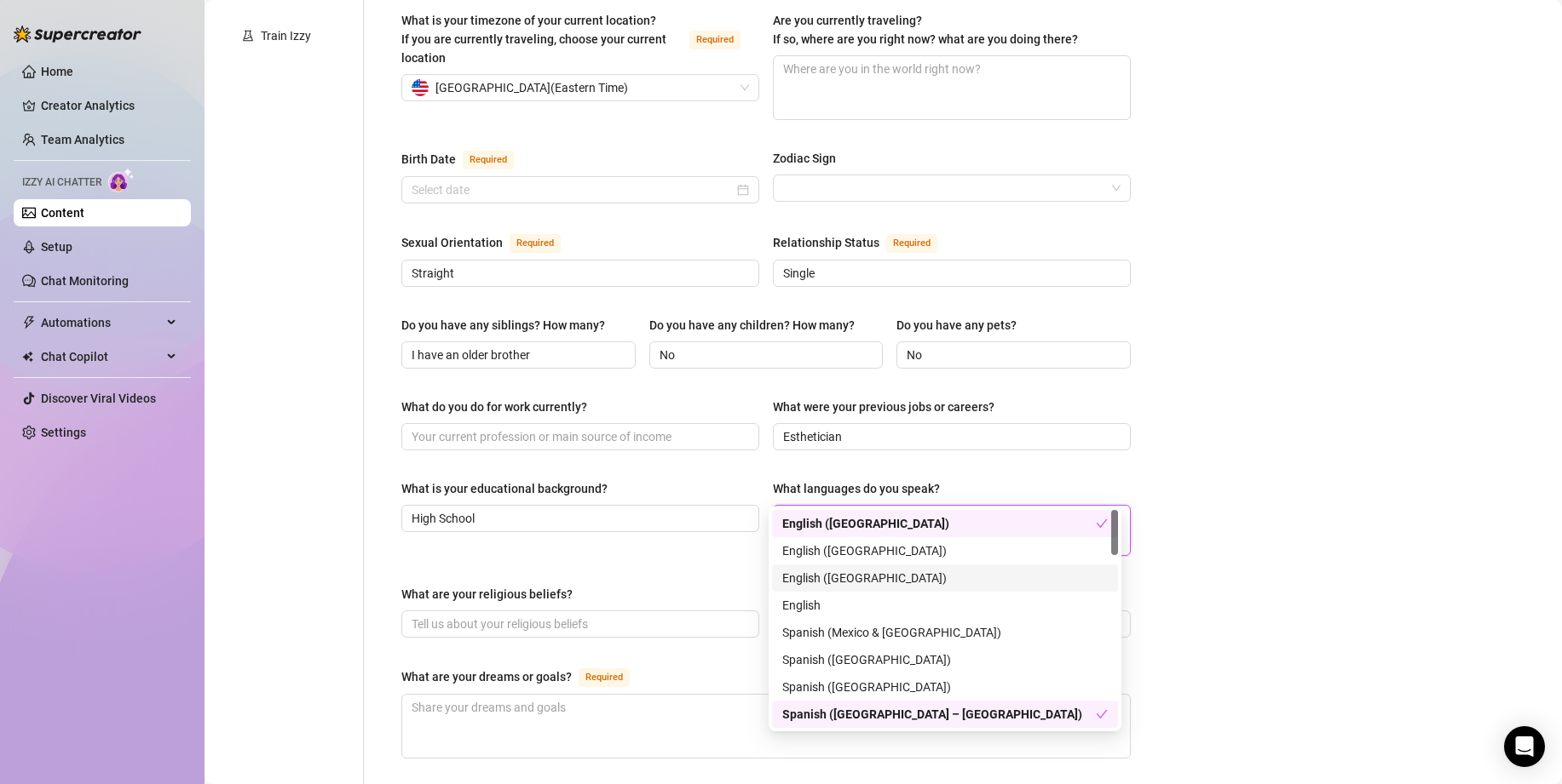
click at [1387, 551] on div "Bio Import Bio from other creator Personal Info Chatting Lifestyle Physique Con…" at bounding box center [883, 441] width 1323 height 1555
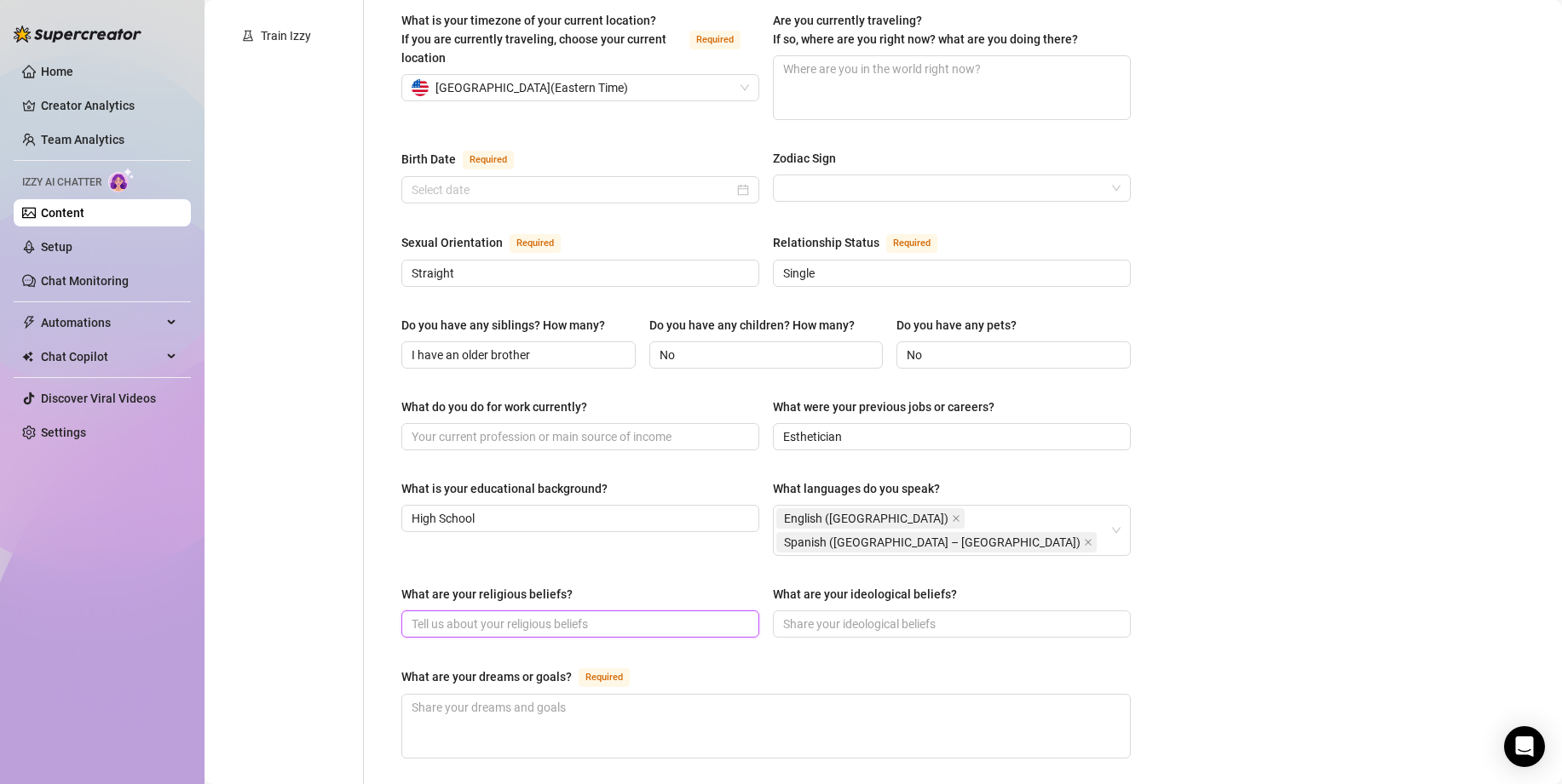
click at [726, 615] on input "What are your religious beliefs?" at bounding box center [579, 624] width 334 height 19
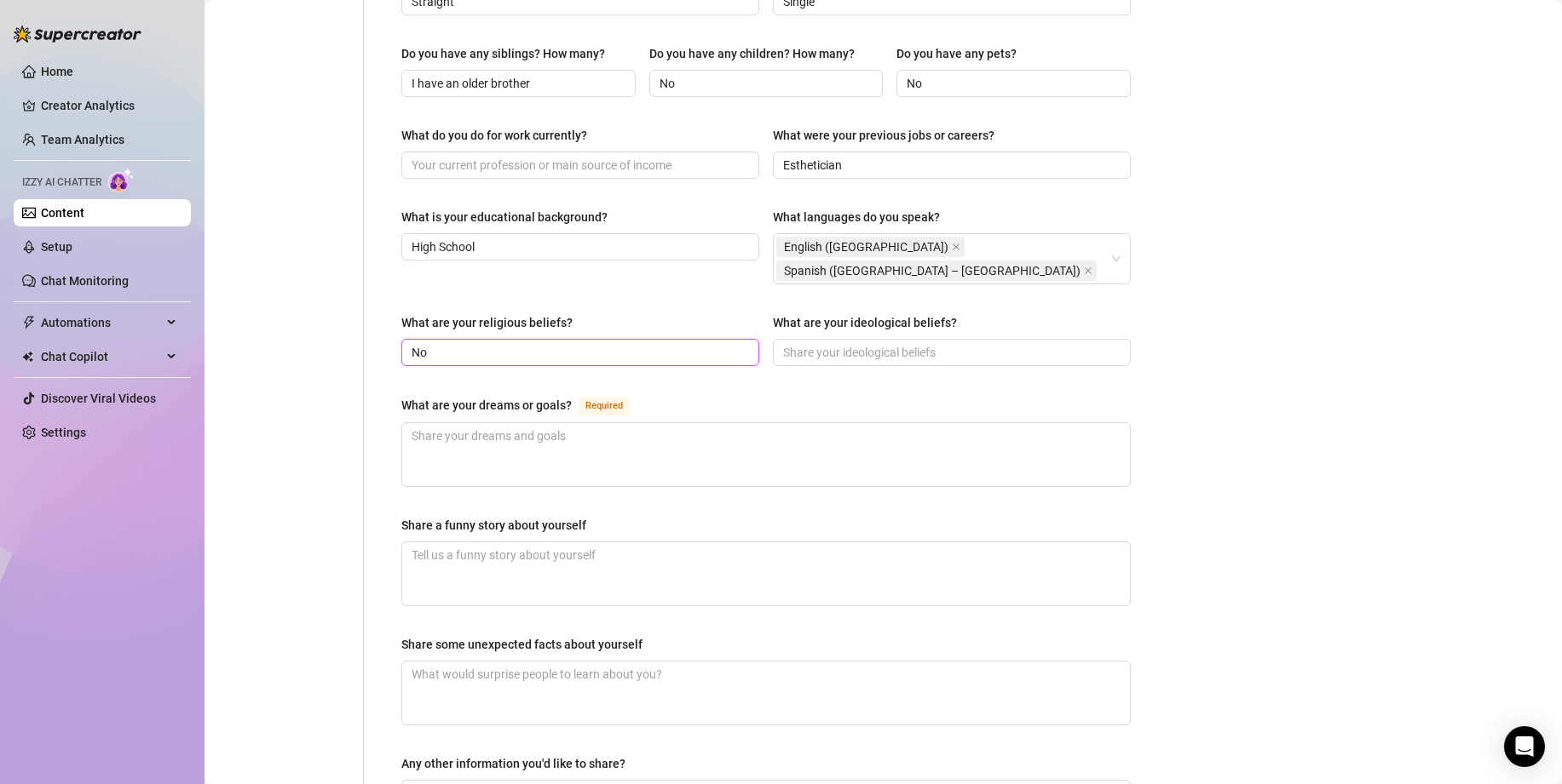
scroll to position [758, 0]
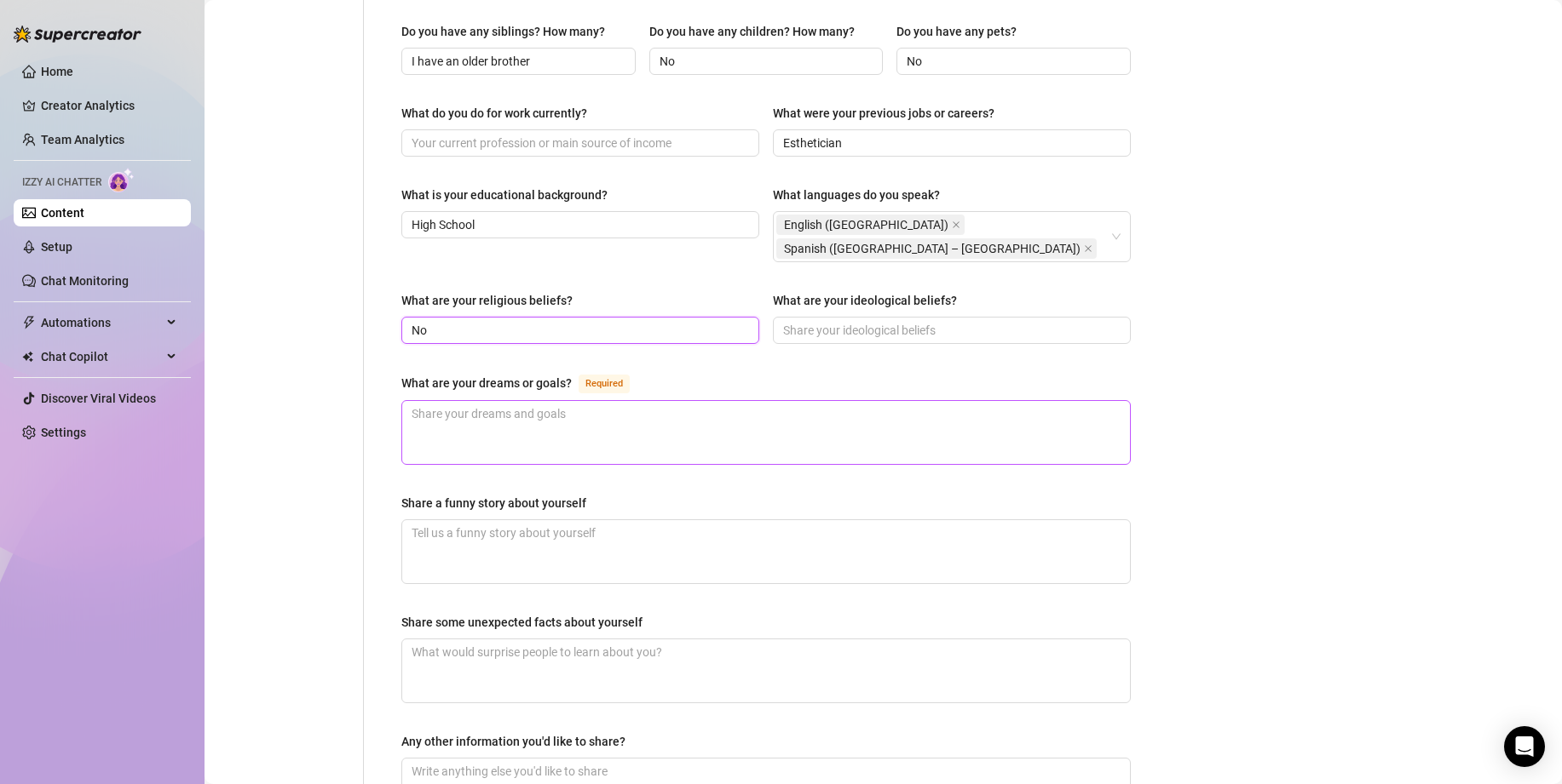
type input "N"
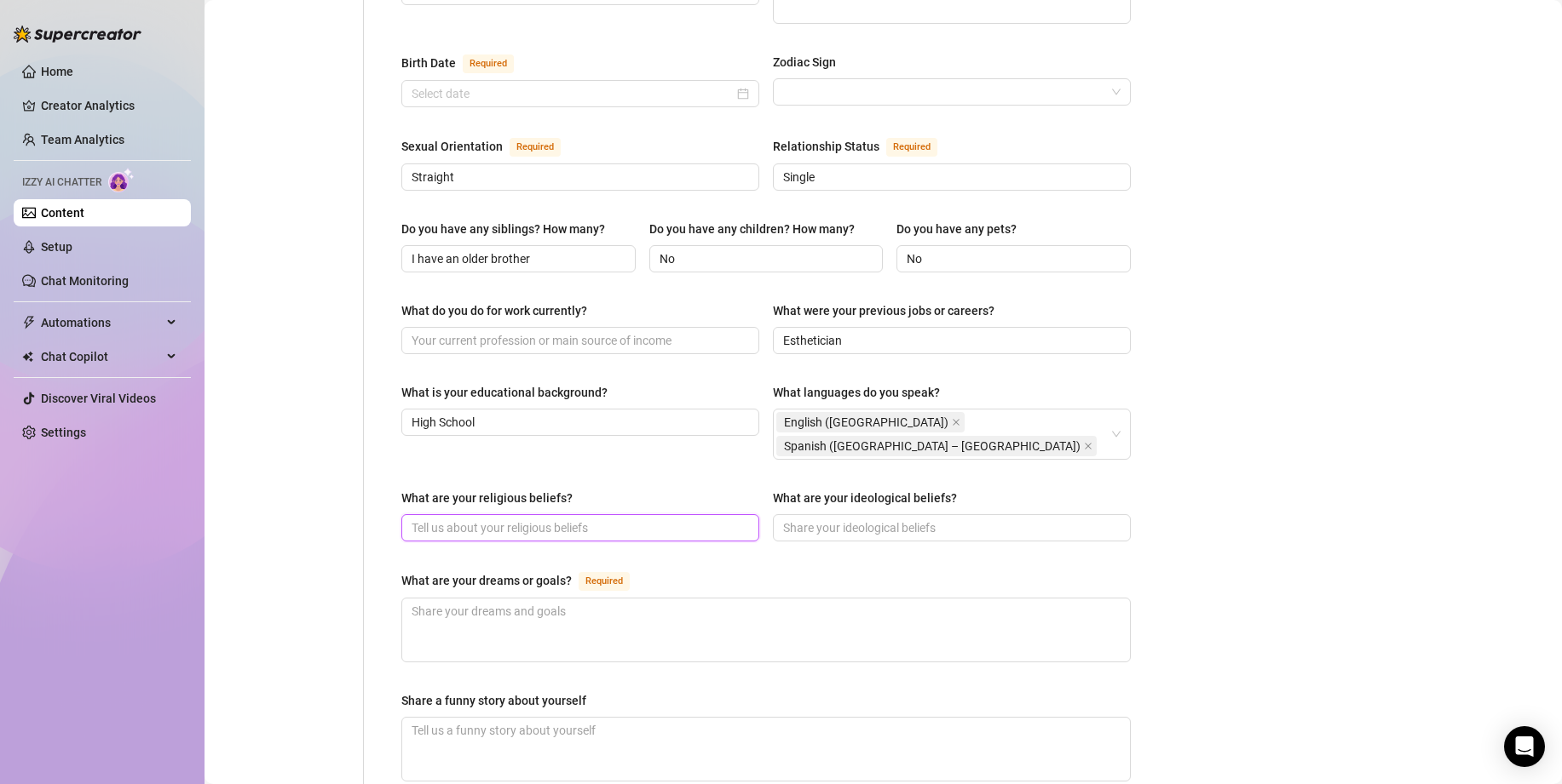
scroll to position [211, 0]
